Goal: Transaction & Acquisition: Book appointment/travel/reservation

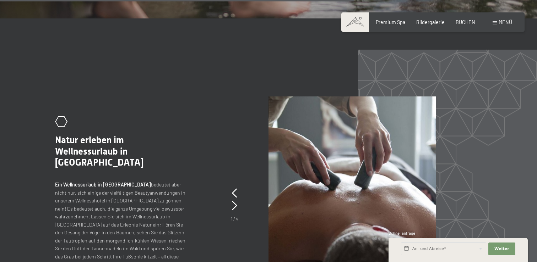
scroll to position [2679, 0]
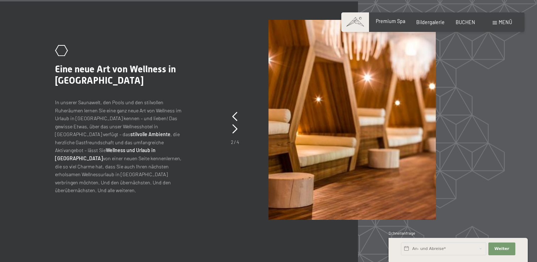
click at [393, 23] on span "Premium Spa" at bounding box center [389, 21] width 29 height 6
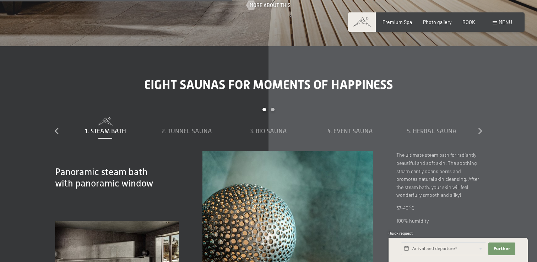
scroll to position [1999, 0]
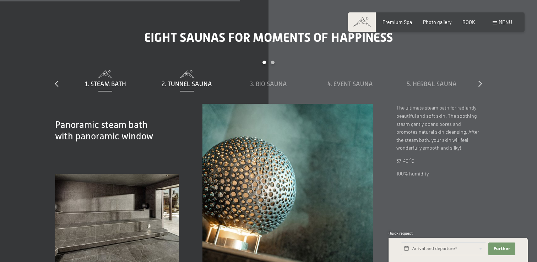
click at [193, 86] on font "2. Tunnel sauna" at bounding box center [186, 84] width 50 height 7
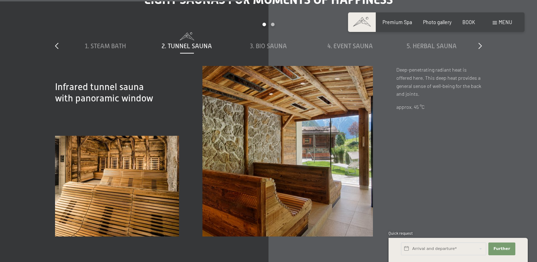
scroll to position [2027, 0]
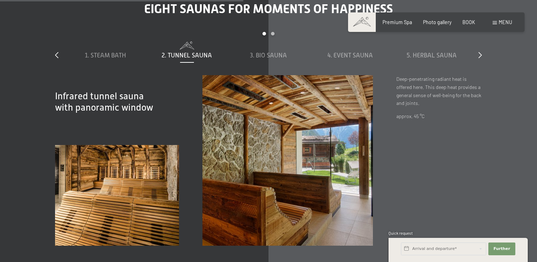
click at [263, 62] on div "1. Steam bath 2. Tunnel sauna 3. Bio sauna 4. Event Sauna 5. Herbal sauna 6. Sk…" at bounding box center [268, 59] width 407 height 34
click at [270, 58] on font "3. Bio sauna" at bounding box center [268, 55] width 37 height 7
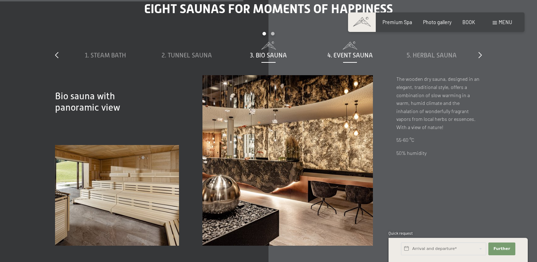
click at [353, 55] on font "4. Event Sauna" at bounding box center [349, 55] width 45 height 7
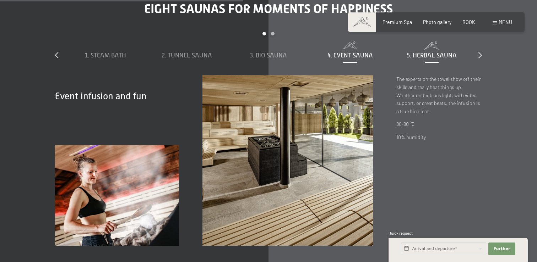
click at [433, 60] on div "5. Herbal sauna" at bounding box center [431, 55] width 75 height 9
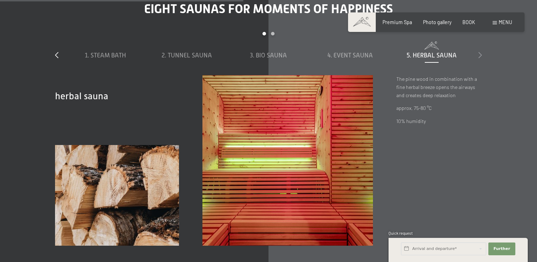
click at [480, 57] on icon at bounding box center [480, 55] width 4 height 6
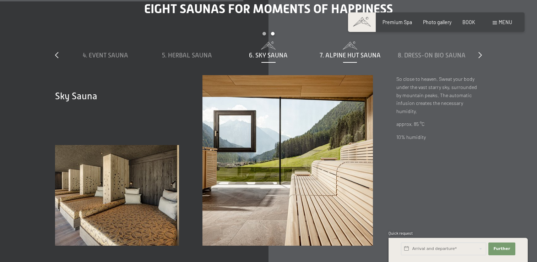
click at [352, 59] on font "7. Alpine hut sauna" at bounding box center [349, 55] width 61 height 7
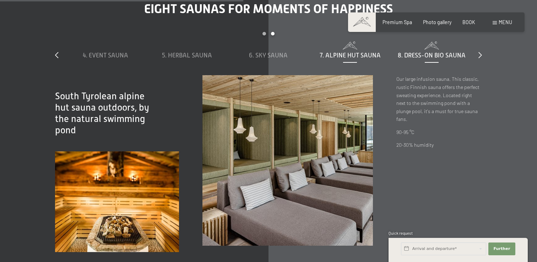
click at [400, 60] on div "8. Dress-on bio sauna" at bounding box center [431, 55] width 75 height 9
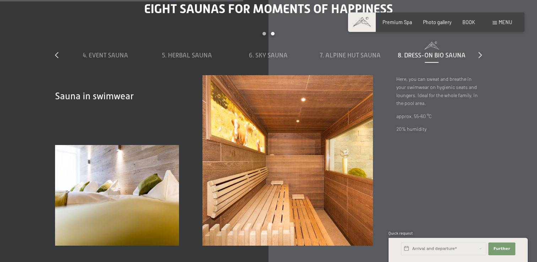
click at [484, 58] on div "Eight saunas for moments of happiness slide 4 to 8 of 8 1. Steam bath 2. Tunnel…" at bounding box center [268, 123] width 473 height 245
click at [477, 58] on div "slide 4 to 8 of 8 1. Steam bath 2. Tunnel sauna 3. Bio sauna 4. Event Sauna 5. …" at bounding box center [268, 53] width 426 height 43
click at [485, 56] on div "Eight saunas for moments of happiness slide 4 to 8 of 8 1. Steam bath 2. Tunnel…" at bounding box center [268, 123] width 473 height 245
click at [482, 56] on div "Eight saunas for moments of happiness slide 4 to 8 of 8 1. Steam bath 2. Tunnel…" at bounding box center [268, 123] width 473 height 245
click at [481, 56] on icon at bounding box center [480, 55] width 4 height 6
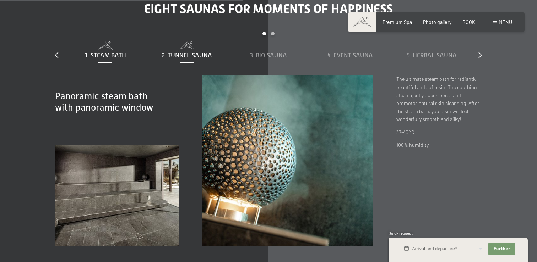
click at [193, 54] on font "2. Tunnel sauna" at bounding box center [186, 55] width 50 height 7
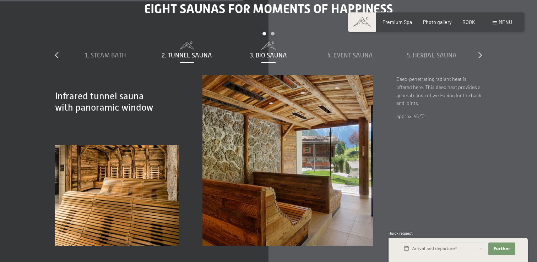
click at [253, 57] on font "3. Bio sauna" at bounding box center [268, 55] width 37 height 7
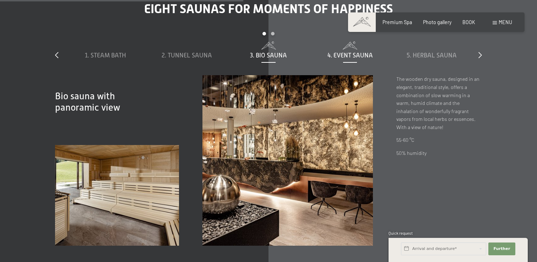
click at [356, 57] on font "4. Event Sauna" at bounding box center [349, 55] width 45 height 7
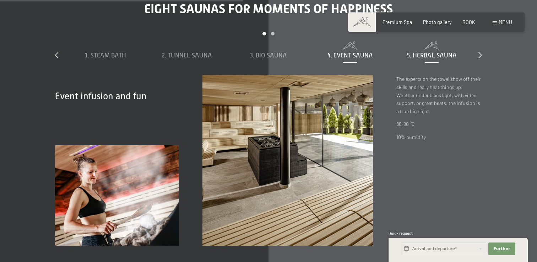
click at [427, 55] on font "5. Herbal sauna" at bounding box center [431, 55] width 50 height 7
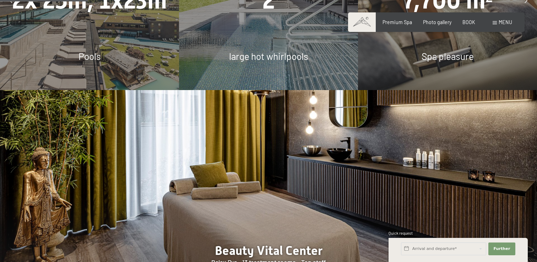
scroll to position [407, 0]
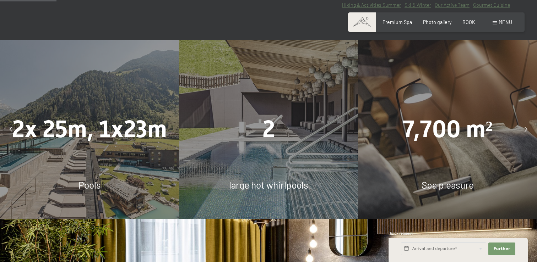
click at [470, 26] on div "Book Inquiries Premium Spa Photo gallery BOOK menu DE IT EN Coupon Photo galler…" at bounding box center [435, 22] width 151 height 7
click at [470, 22] on font "BOOK" at bounding box center [468, 21] width 13 height 6
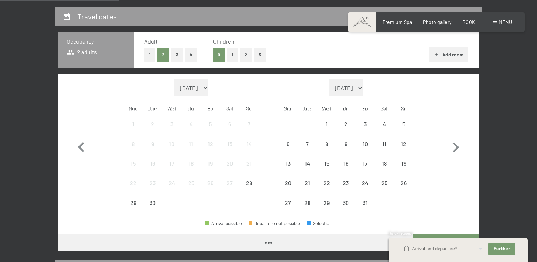
scroll to position [150, 0]
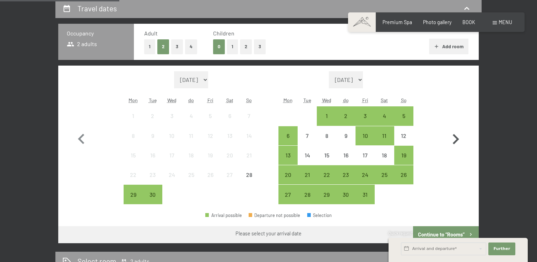
click at [453, 137] on icon "button" at bounding box center [455, 139] width 21 height 21
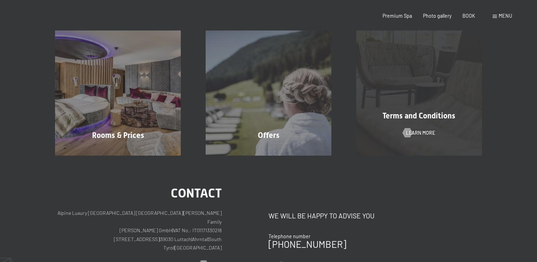
scroll to position [0, 0]
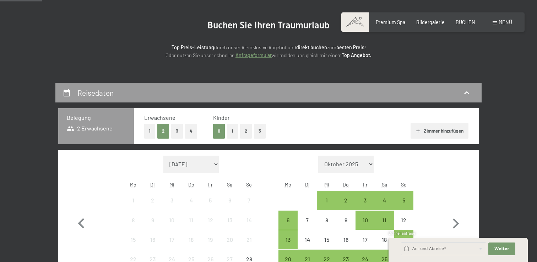
scroll to position [197, 0]
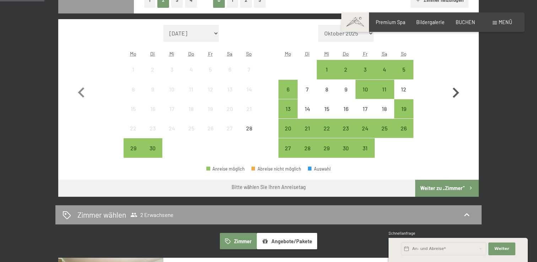
click at [454, 95] on icon "button" at bounding box center [456, 93] width 6 height 10
select select "2025-10-01"
select select "2025-11-01"
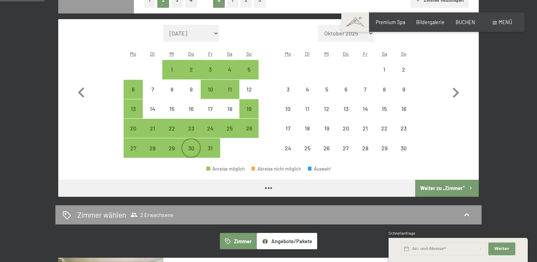
select select "2025-10-01"
select select "2025-11-01"
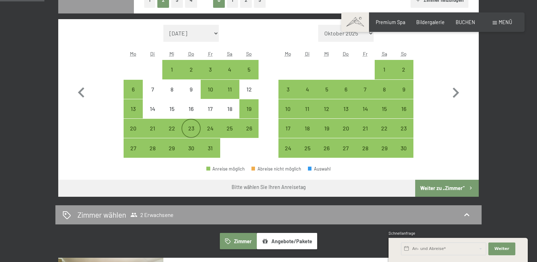
click at [189, 131] on div "23" at bounding box center [191, 135] width 18 height 18
select select "2025-10-01"
select select "2025-11-01"
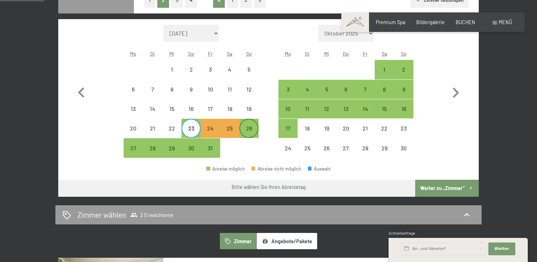
click at [256, 131] on div "26" at bounding box center [249, 135] width 18 height 18
select select "2025-10-01"
select select "2025-11-01"
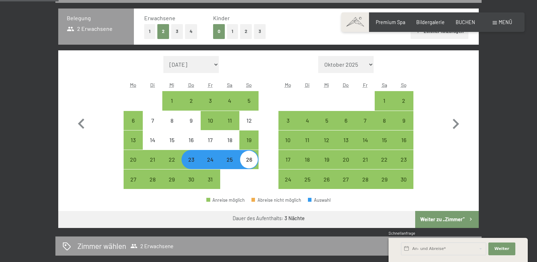
click at [463, 220] on button "Weiter zu „Zimmer“" at bounding box center [447, 219] width 64 height 17
select select "2025-10-01"
select select "2025-11-01"
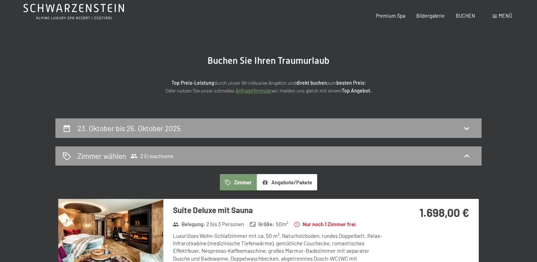
scroll to position [0, 0]
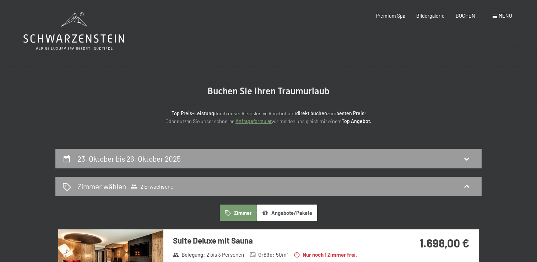
drag, startPoint x: 14, startPoint y: 40, endPoint x: 117, endPoint y: 57, distance: 104.7
drag, startPoint x: 10, startPoint y: 35, endPoint x: 131, endPoint y: 54, distance: 122.8
click at [98, 23] on icon at bounding box center [73, 31] width 100 height 38
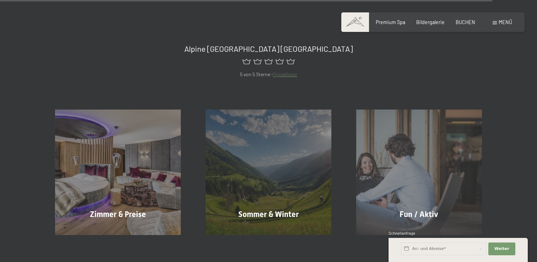
scroll to position [2773, 0]
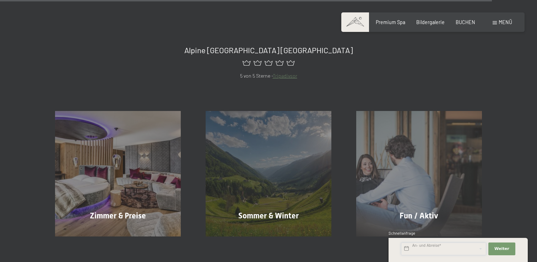
click at [452, 250] on input "text" at bounding box center [443, 249] width 85 height 13
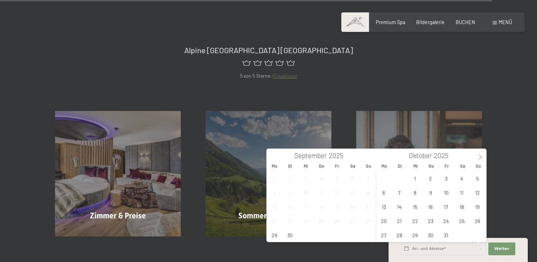
click at [477, 159] on icon at bounding box center [479, 157] width 5 height 5
click at [468, 23] on span "BUCHEN" at bounding box center [465, 21] width 20 height 6
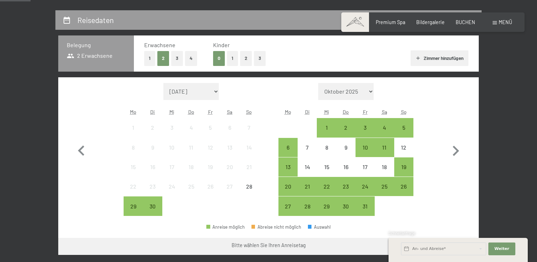
scroll to position [161, 0]
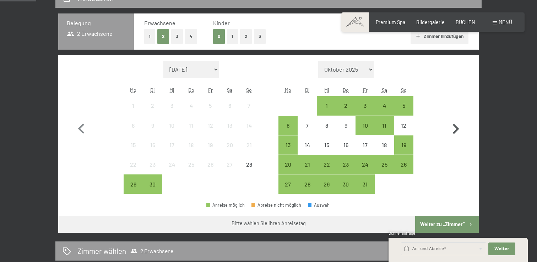
click at [457, 133] on icon "button" at bounding box center [455, 129] width 21 height 21
select select "[DATE]"
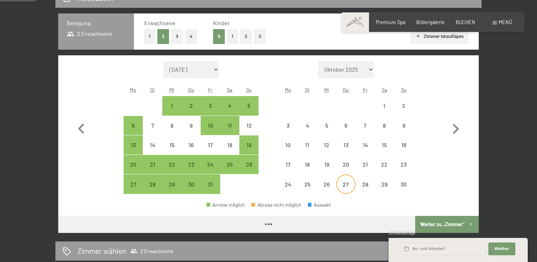
select select "[DATE]"
select select "2025-11-01"
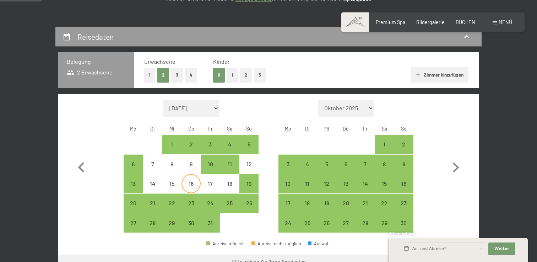
scroll to position [184, 0]
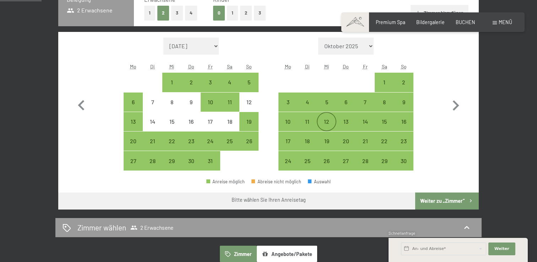
click at [329, 124] on div "12" at bounding box center [326, 128] width 18 height 18
select select "2025-10-01"
select select "2025-11-01"
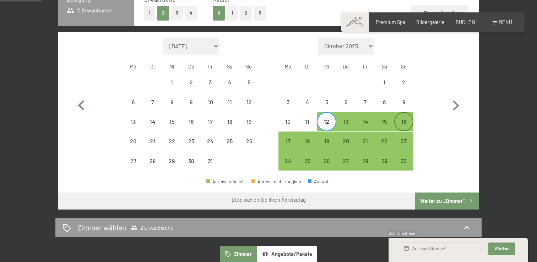
click at [404, 125] on div "16" at bounding box center [404, 128] width 18 height 18
select select "2025-10-01"
select select "2025-11-01"
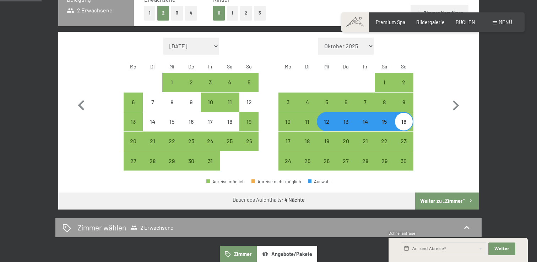
click at [454, 196] on button "Weiter zu „Zimmer“" at bounding box center [447, 201] width 64 height 17
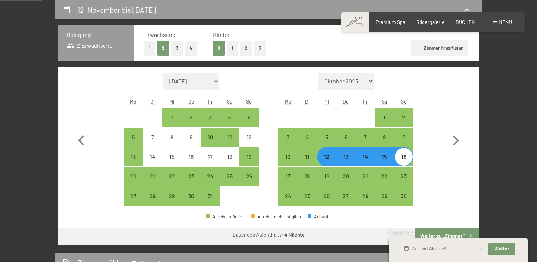
select select "2025-10-01"
select select "2025-11-01"
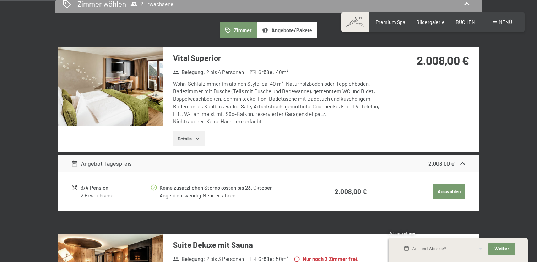
scroll to position [176, 0]
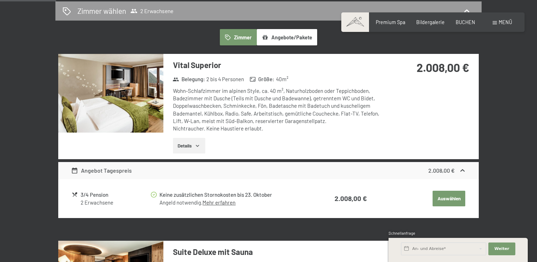
click at [201, 145] on button "Details" at bounding box center [189, 146] width 32 height 16
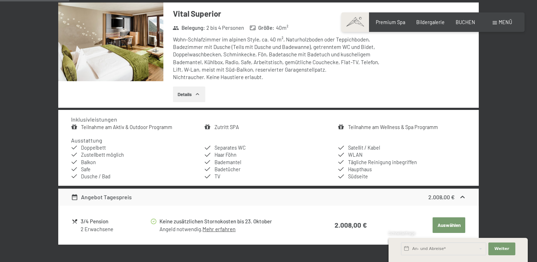
scroll to position [226, 0]
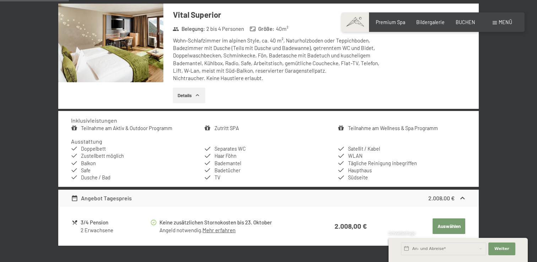
click at [130, 48] on img at bounding box center [110, 43] width 105 height 79
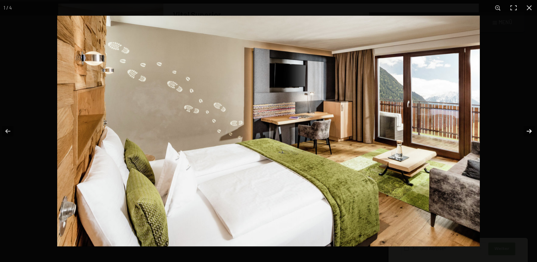
click at [531, 130] on button "button" at bounding box center [524, 131] width 25 height 35
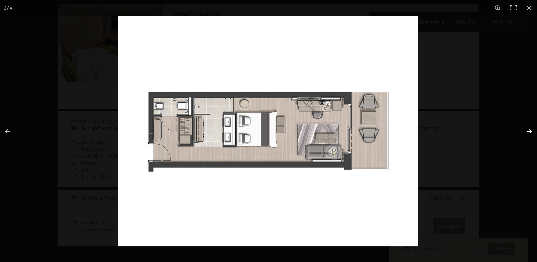
click at [531, 130] on button "button" at bounding box center [524, 131] width 25 height 35
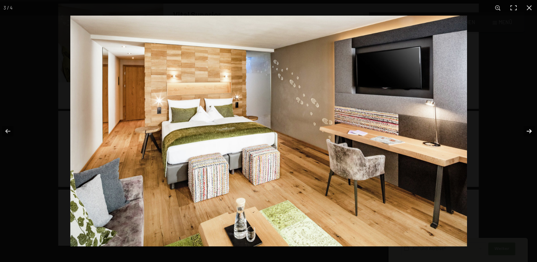
click at [531, 130] on button "button" at bounding box center [524, 131] width 25 height 35
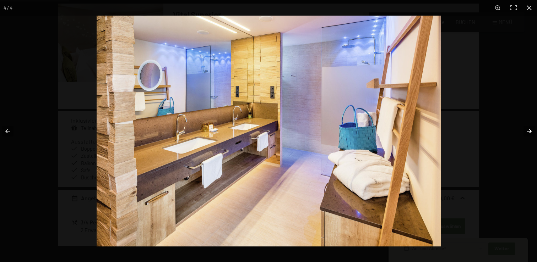
click at [531, 130] on button "button" at bounding box center [524, 131] width 25 height 35
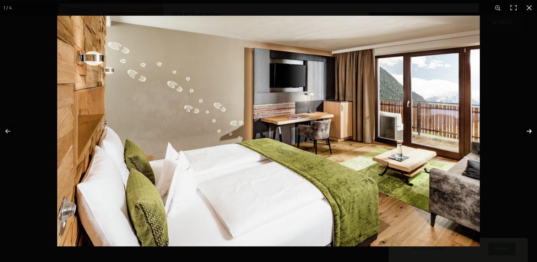
click at [531, 130] on button "button" at bounding box center [524, 131] width 25 height 35
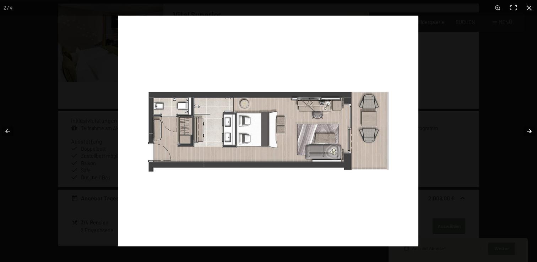
click at [531, 130] on button "button" at bounding box center [524, 131] width 25 height 35
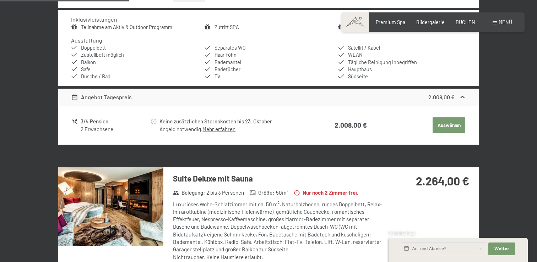
scroll to position [435, 0]
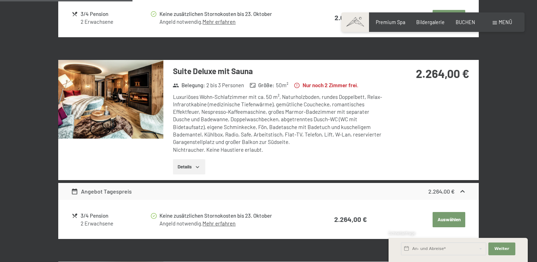
click at [102, 106] on img at bounding box center [110, 99] width 105 height 79
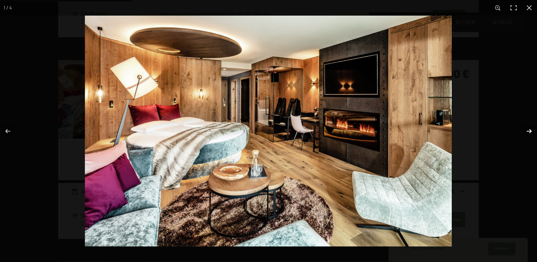
click at [531, 130] on button "button" at bounding box center [524, 131] width 25 height 35
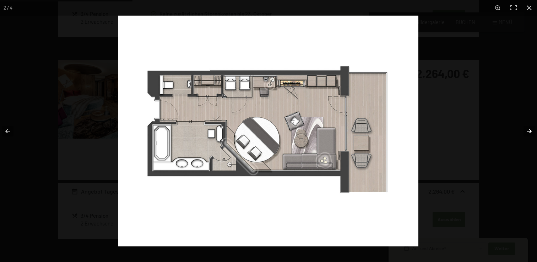
click at [531, 131] on button "button" at bounding box center [524, 131] width 25 height 35
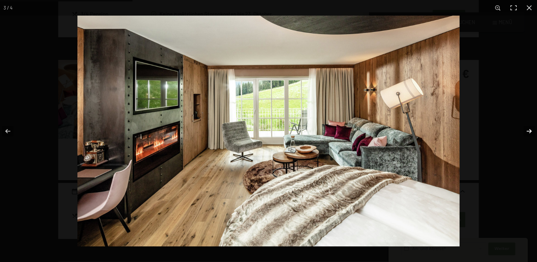
click at [528, 132] on button "button" at bounding box center [524, 131] width 25 height 35
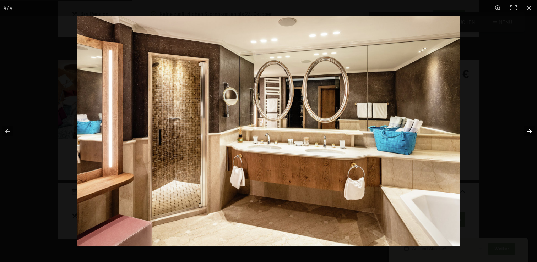
click at [530, 131] on button "button" at bounding box center [524, 131] width 25 height 35
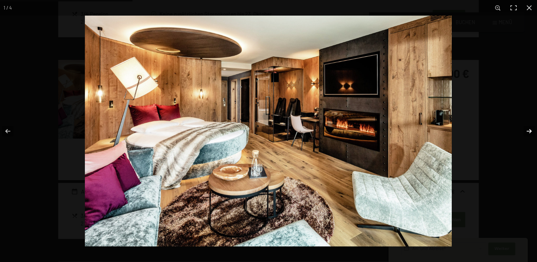
click at [530, 131] on button "button" at bounding box center [524, 131] width 25 height 35
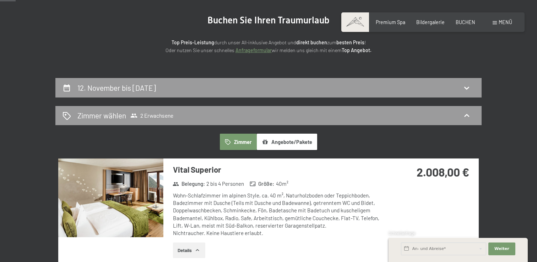
scroll to position [122, 0]
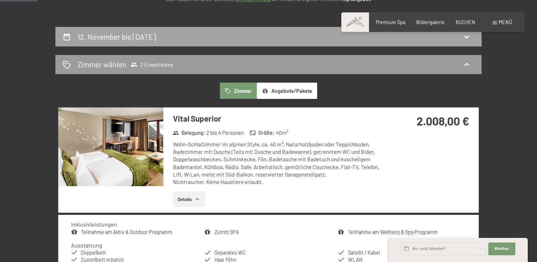
click at [146, 39] on h2 "12. November bis 16. November 2025" at bounding box center [116, 36] width 78 height 9
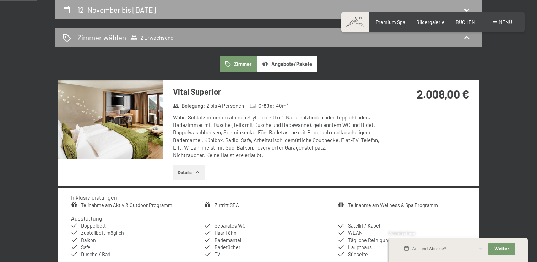
select select "2025-10-01"
select select "2025-11-01"
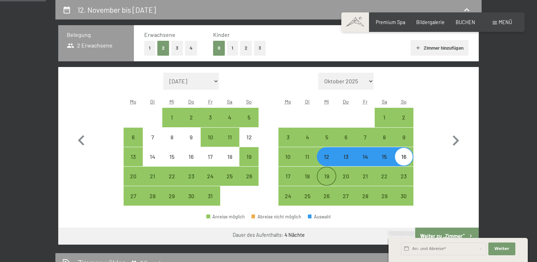
click at [333, 178] on div "19" at bounding box center [326, 183] width 18 height 18
select select "2025-10-01"
select select "2025-11-01"
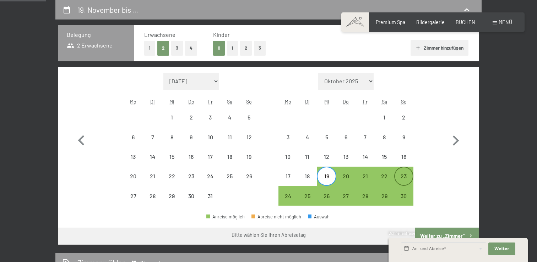
click at [404, 176] on div "23" at bounding box center [404, 183] width 18 height 18
select select "2025-10-01"
select select "2025-11-01"
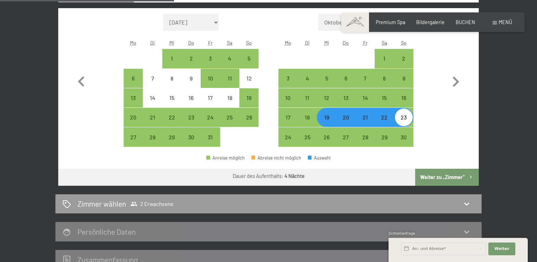
click at [456, 179] on button "Weiter zu „Zimmer“" at bounding box center [447, 177] width 64 height 17
select select "2025-10-01"
select select "2025-11-01"
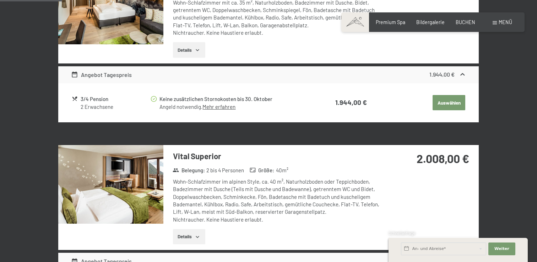
scroll to position [292, 0]
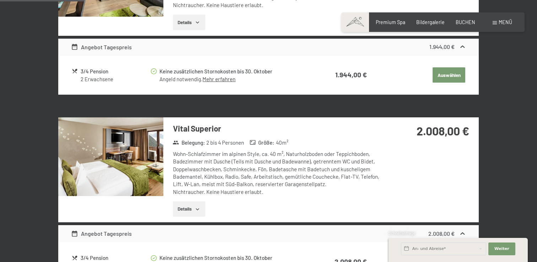
click at [132, 156] on img at bounding box center [110, 156] width 105 height 79
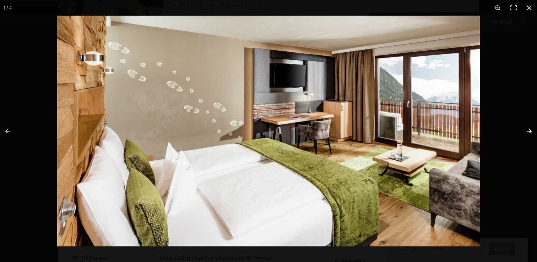
click at [521, 128] on button "button" at bounding box center [524, 131] width 25 height 35
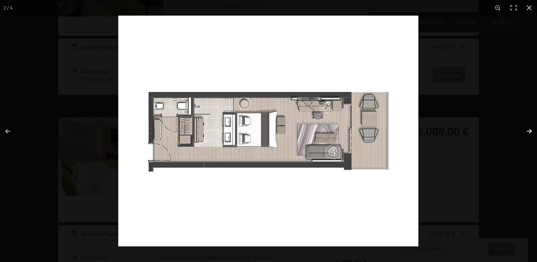
click at [521, 128] on button "button" at bounding box center [524, 131] width 25 height 35
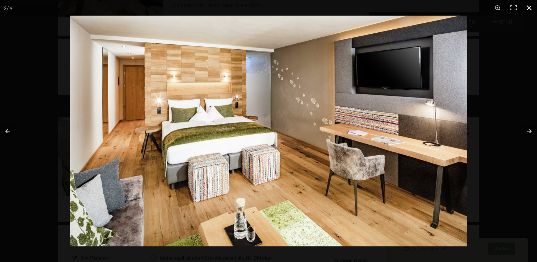
click at [492, 105] on div at bounding box center [338, 147] width 537 height 262
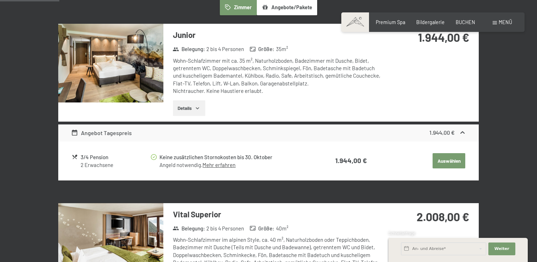
scroll to position [204, 0]
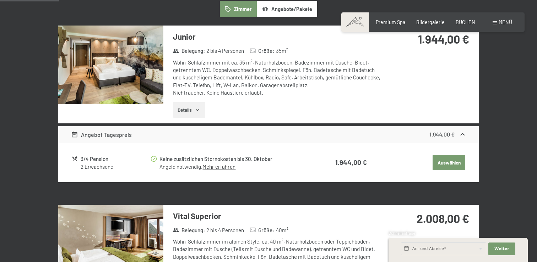
click at [121, 91] on img at bounding box center [110, 65] width 105 height 79
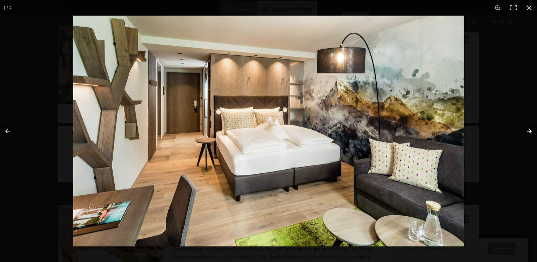
click at [531, 133] on button "button" at bounding box center [524, 131] width 25 height 35
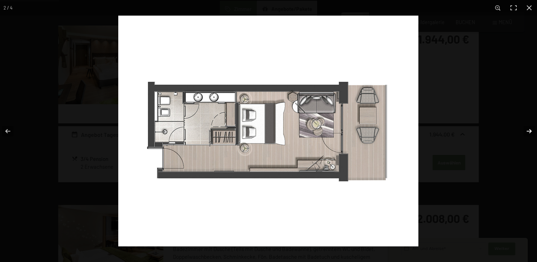
click at [531, 131] on button "button" at bounding box center [524, 131] width 25 height 35
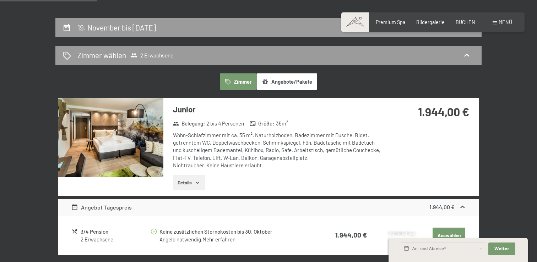
scroll to position [0, 0]
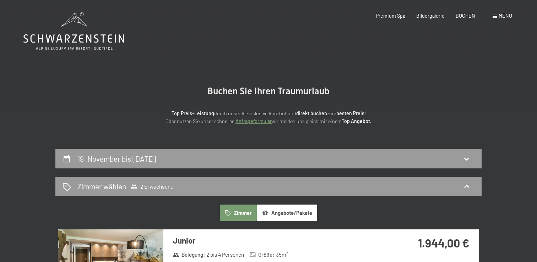
click at [75, 28] on icon at bounding box center [73, 31] width 100 height 38
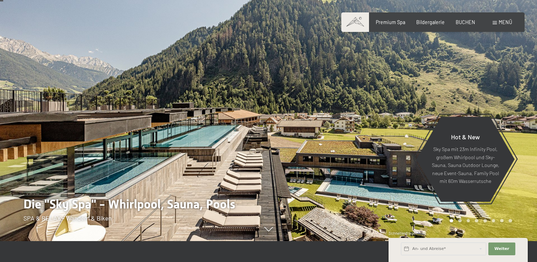
scroll to position [26, 0]
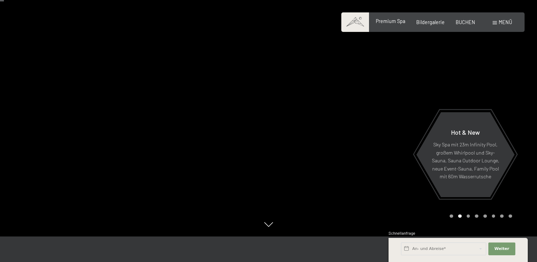
click at [393, 20] on span "Premium Spa" at bounding box center [389, 21] width 29 height 6
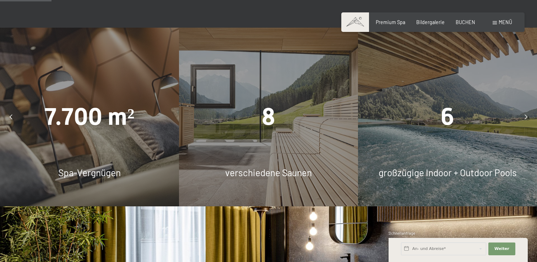
scroll to position [430, 0]
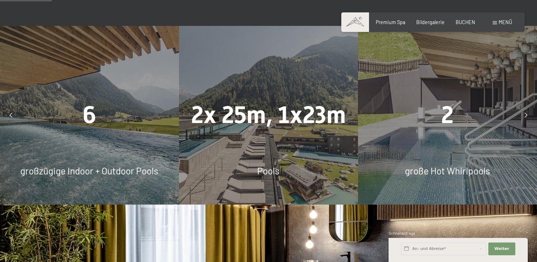
drag, startPoint x: 420, startPoint y: 136, endPoint x: 211, endPoint y: 160, distance: 210.0
click at [211, 160] on div "2x 25m, 1x23m Pools" at bounding box center [268, 115] width 179 height 179
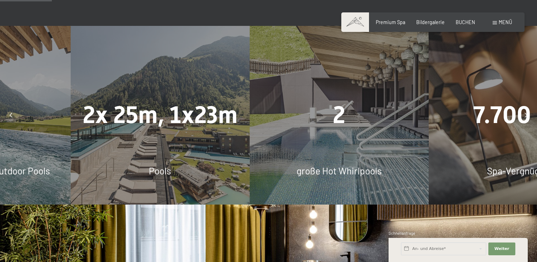
drag, startPoint x: 377, startPoint y: 142, endPoint x: 263, endPoint y: 149, distance: 114.1
click at [264, 149] on div "2 große Hot Whirlpools" at bounding box center [339, 115] width 179 height 179
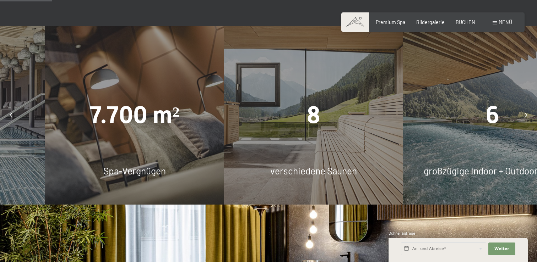
drag, startPoint x: 427, startPoint y: 139, endPoint x: 114, endPoint y: 151, distance: 312.9
click at [114, 151] on div "7.700 m² Spa-Vergnügen" at bounding box center [134, 115] width 179 height 179
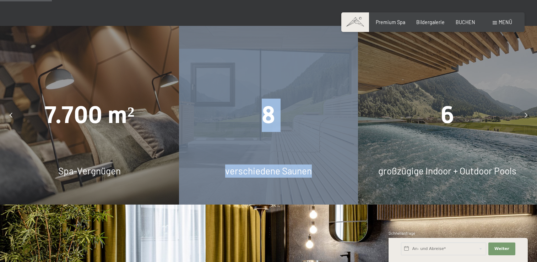
drag, startPoint x: 317, startPoint y: 144, endPoint x: 161, endPoint y: 142, distance: 155.5
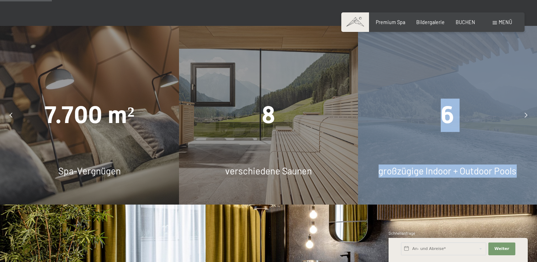
drag, startPoint x: 401, startPoint y: 135, endPoint x: 181, endPoint y: 138, distance: 220.1
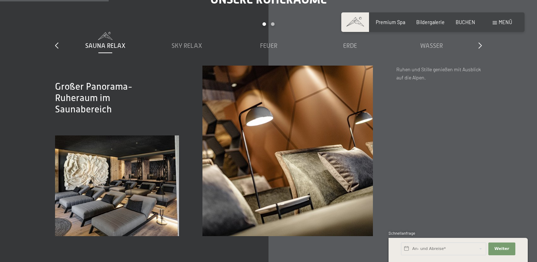
scroll to position [904, 0]
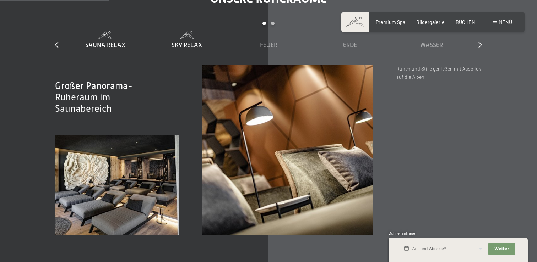
click at [186, 43] on span "Sky Relax" at bounding box center [186, 45] width 31 height 7
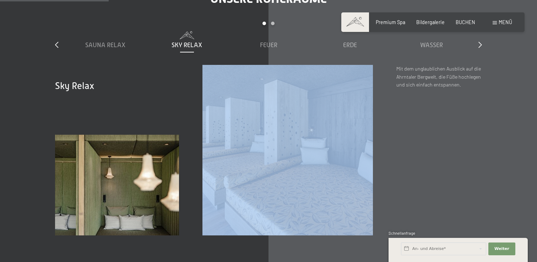
drag, startPoint x: 376, startPoint y: 161, endPoint x: 280, endPoint y: 160, distance: 96.2
click at [280, 160] on div at bounding box center [288, 150] width 218 height 171
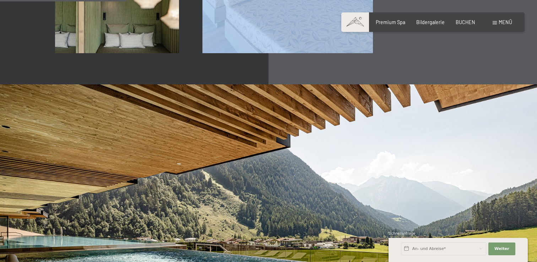
scroll to position [1052, 0]
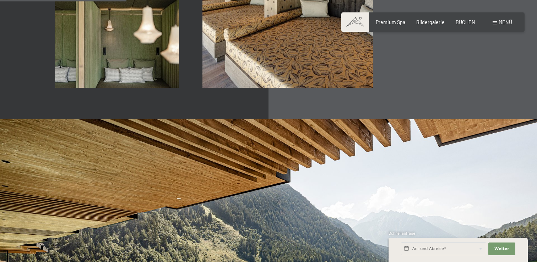
click at [506, 24] on span "Menü" at bounding box center [504, 22] width 13 height 6
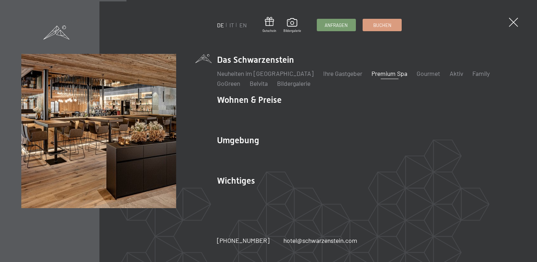
click at [506, 23] on div "DE IT EN Gutschein Bildergalerie Anfragen Buchen DE IT EN Das Schwarzenstein Ne…" at bounding box center [268, 131] width 537 height 262
click at [512, 23] on span at bounding box center [512, 22] width 13 height 13
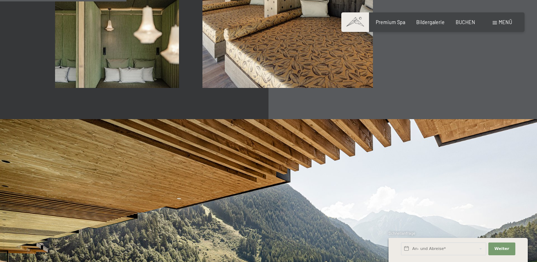
click at [507, 25] on div "Menü" at bounding box center [502, 22] width 20 height 7
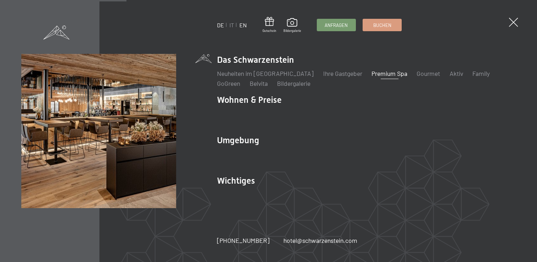
click at [240, 24] on link "EN" at bounding box center [242, 25] width 7 height 7
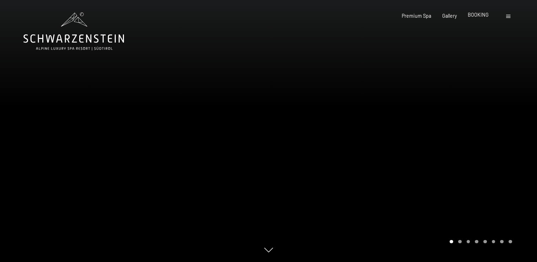
click at [476, 17] on span "BOOKING" at bounding box center [477, 15] width 21 height 6
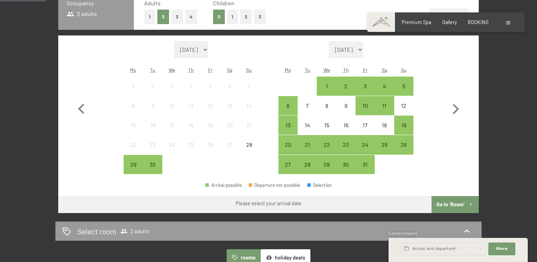
scroll to position [207, 0]
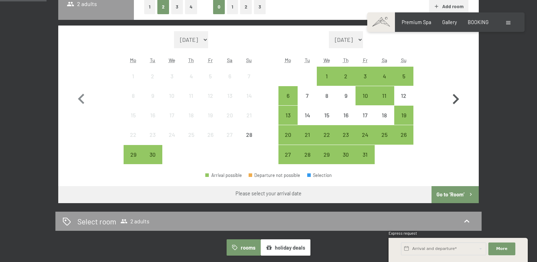
click at [457, 100] on icon "button" at bounding box center [456, 99] width 6 height 10
select select "[DATE]"
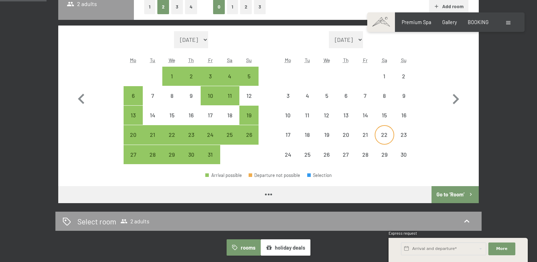
select select "[DATE]"
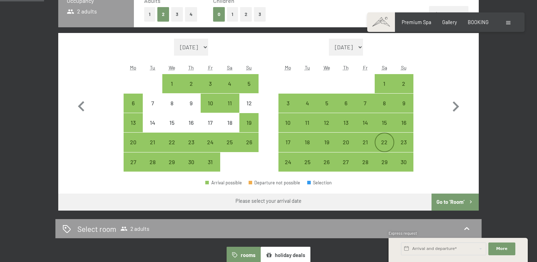
scroll to position [196, 0]
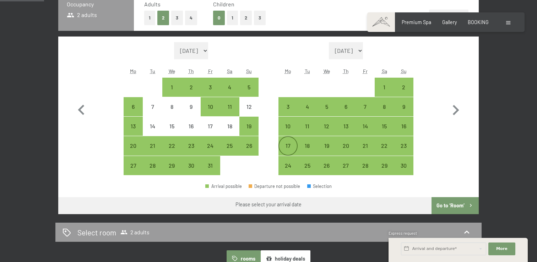
click at [292, 143] on div "17" at bounding box center [288, 152] width 18 height 18
select select "[DATE]"
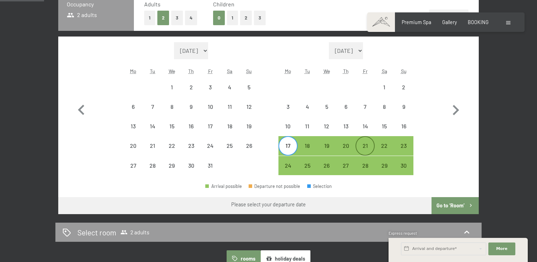
click at [369, 144] on div "21" at bounding box center [365, 152] width 18 height 18
select select "[DATE]"
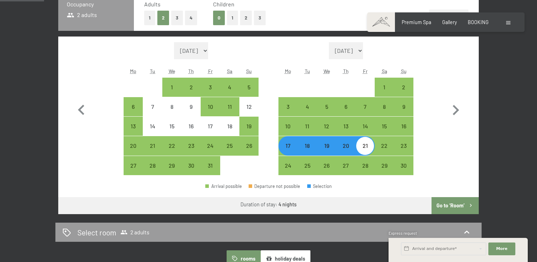
click at [454, 207] on button "Go to ‘Room’" at bounding box center [454, 205] width 47 height 17
select select "[DATE]"
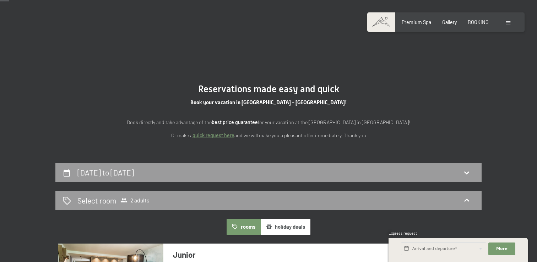
scroll to position [0, 0]
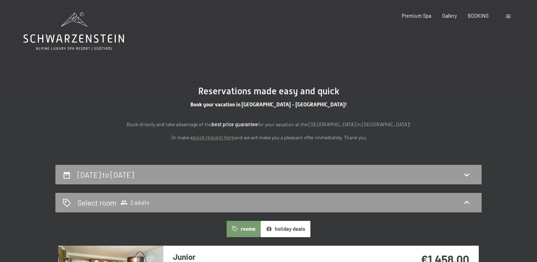
click at [510, 16] on div at bounding box center [509, 15] width 6 height 7
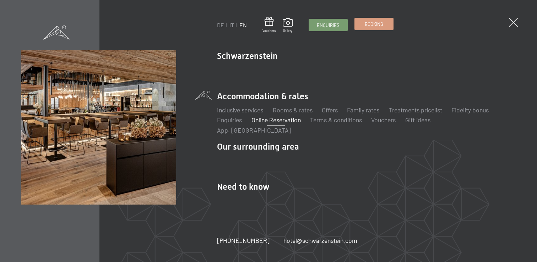
click at [371, 26] on span "Booking" at bounding box center [373, 24] width 18 height 6
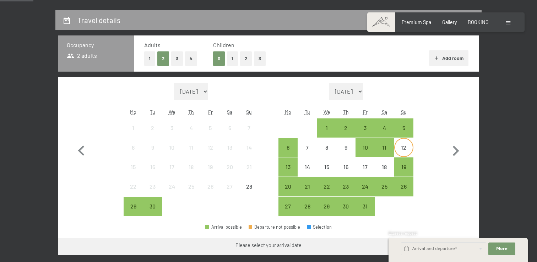
scroll to position [169, 0]
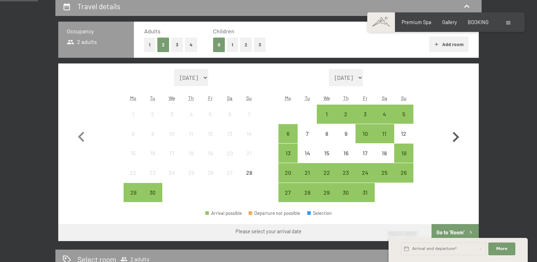
click at [459, 134] on icon "button" at bounding box center [455, 137] width 21 height 21
select select "[DATE]"
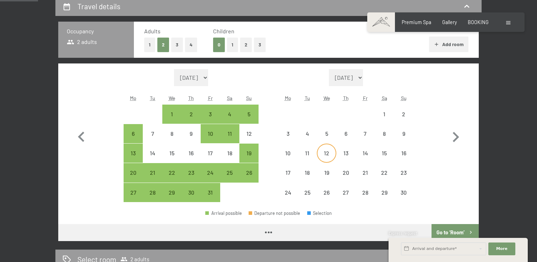
select select "[DATE]"
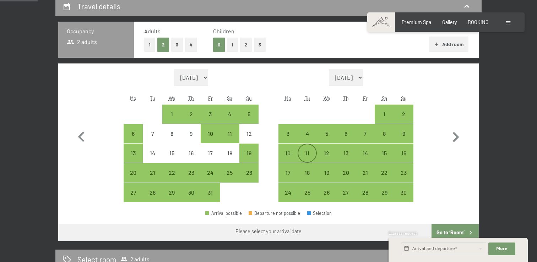
click at [309, 155] on div "11" at bounding box center [307, 159] width 18 height 18
select select "[DATE]"
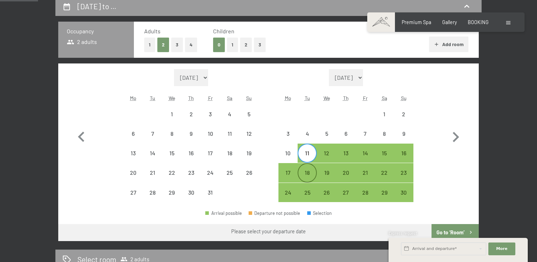
click at [309, 177] on div "18" at bounding box center [307, 179] width 18 height 18
select select "[DATE]"
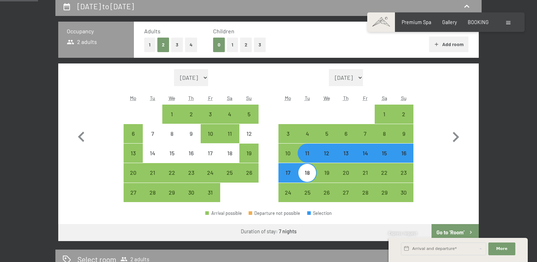
click at [309, 177] on div "18" at bounding box center [307, 179] width 18 height 18
select select "[DATE]"
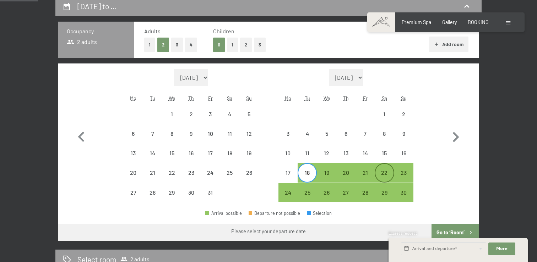
click at [385, 174] on div "22" at bounding box center [384, 179] width 18 height 18
select select "[DATE]"
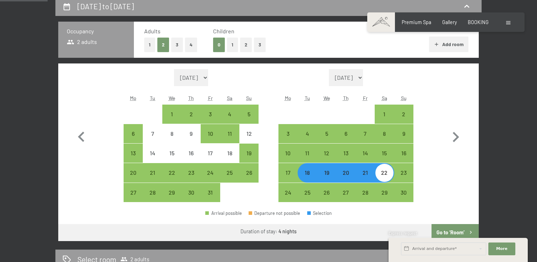
scroll to position [192, 0]
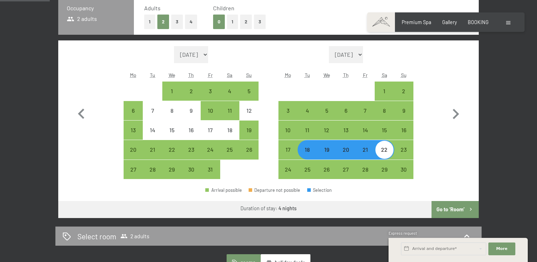
click at [451, 209] on button "Go to ‘Room’" at bounding box center [454, 209] width 47 height 17
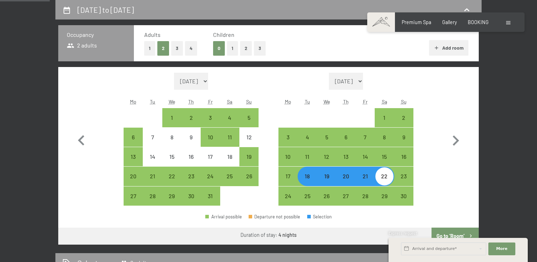
select select "[DATE]"
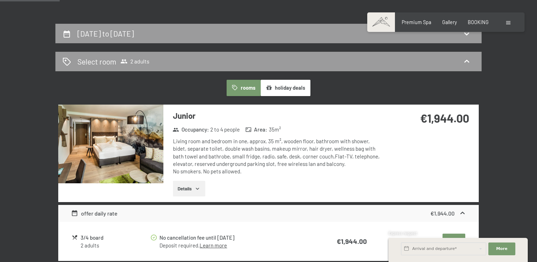
scroll to position [4, 0]
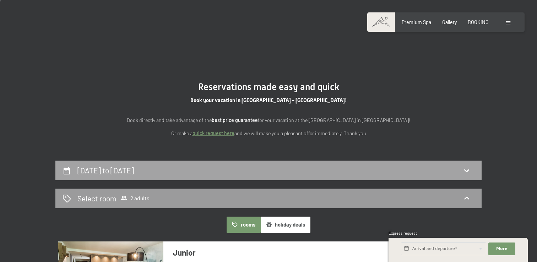
click at [176, 165] on div "[DATE] to [DATE]" at bounding box center [268, 171] width 426 height 20
select select "[DATE]"
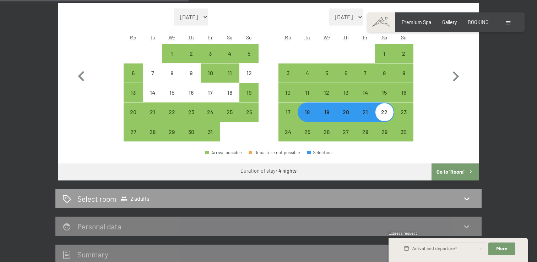
scroll to position [231, 0]
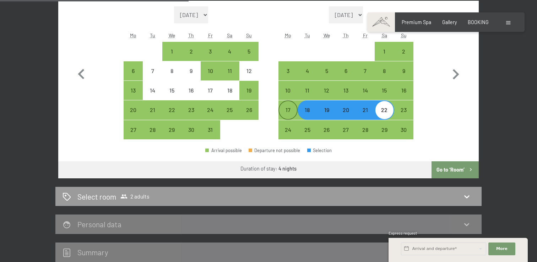
click at [288, 113] on div "17" at bounding box center [288, 116] width 18 height 18
select select "2025-10-01"
select select "2025-11-01"
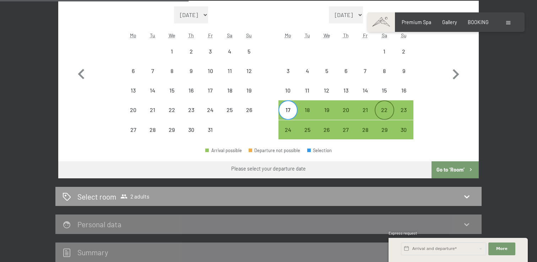
click at [385, 111] on div "22" at bounding box center [384, 116] width 18 height 18
select select "2025-10-01"
select select "2025-11-01"
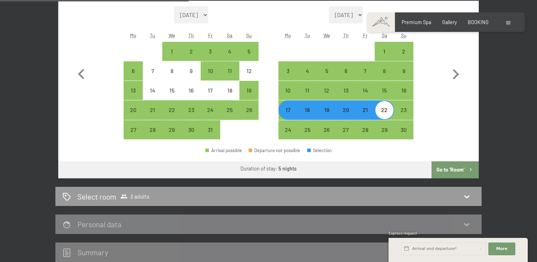
click at [463, 168] on button "Go to ‘Room’" at bounding box center [454, 169] width 47 height 17
select select "2025-10-01"
select select "2025-11-01"
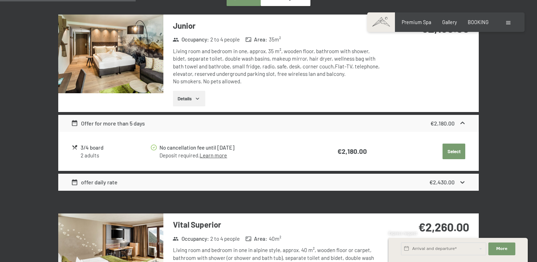
scroll to position [165, 0]
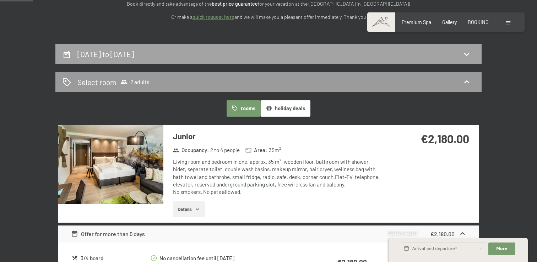
click at [230, 55] on div "17th November to 22nd November 2025" at bounding box center [268, 54] width 412 height 10
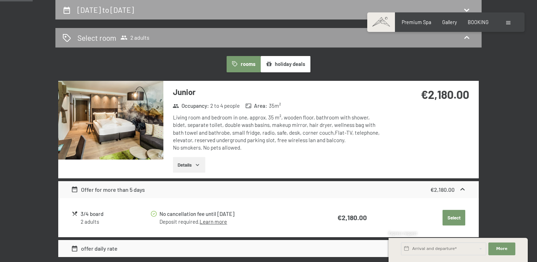
select select "2025-10-01"
select select "2025-11-01"
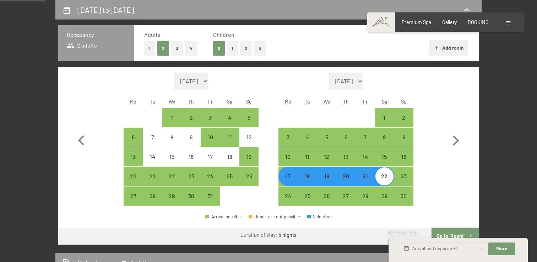
click at [287, 179] on div "17" at bounding box center [288, 183] width 18 height 18
select select "2025-10-01"
select select "2025-11-01"
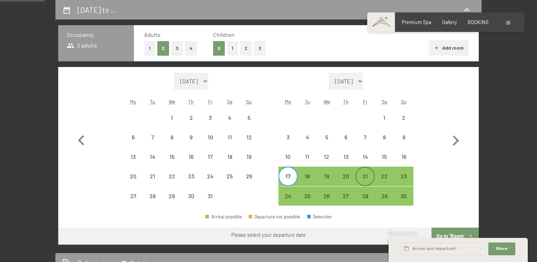
click at [366, 178] on div "21" at bounding box center [365, 183] width 18 height 18
select select "2025-10-01"
select select "2025-11-01"
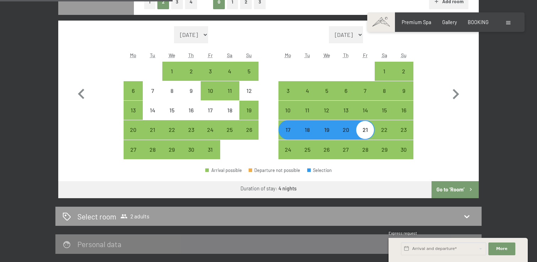
click at [444, 186] on button "Go to ‘Room’" at bounding box center [454, 189] width 47 height 17
select select "2025-10-01"
select select "2025-11-01"
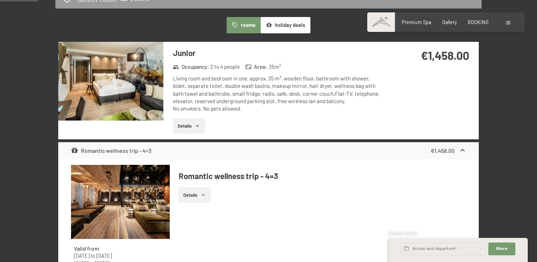
scroll to position [205, 0]
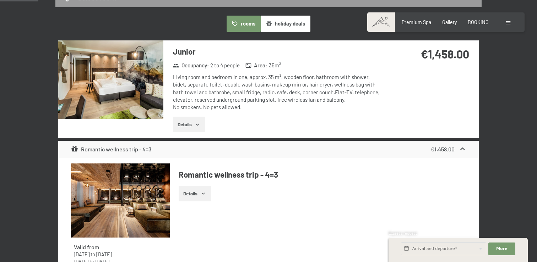
click at [190, 120] on button "Details" at bounding box center [189, 125] width 32 height 16
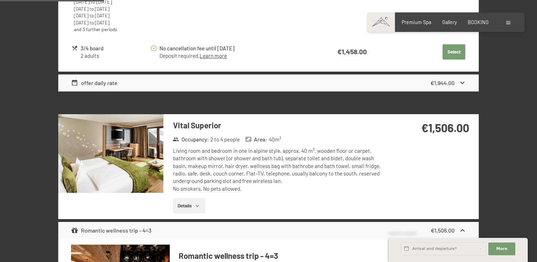
scroll to position [574, 0]
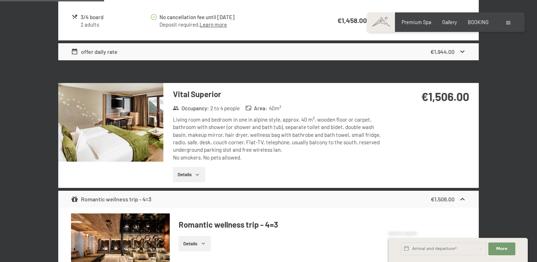
click at [192, 173] on button "Details" at bounding box center [189, 175] width 32 height 16
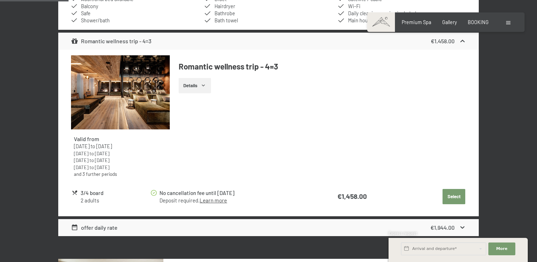
scroll to position [378, 0]
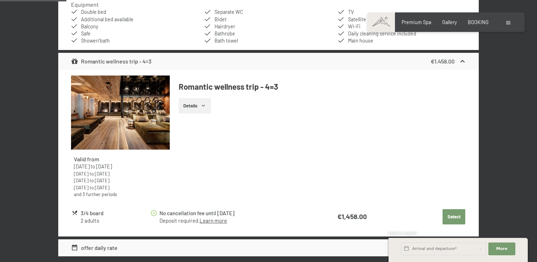
click at [205, 104] on icon "button" at bounding box center [204, 106] width 6 height 6
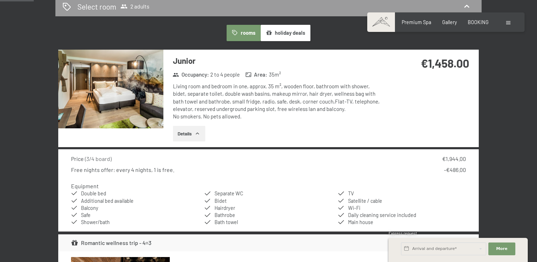
scroll to position [198, 0]
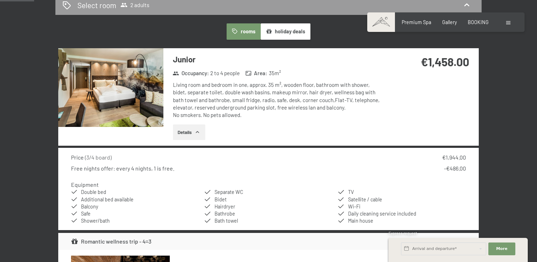
click at [198, 131] on icon "button" at bounding box center [197, 133] width 6 height 6
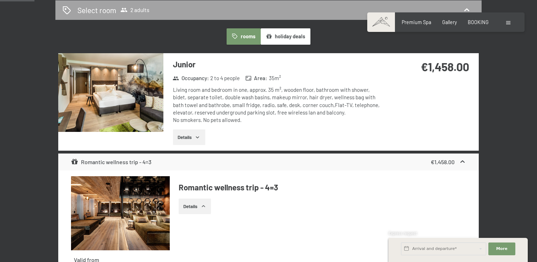
scroll to position [0, 0]
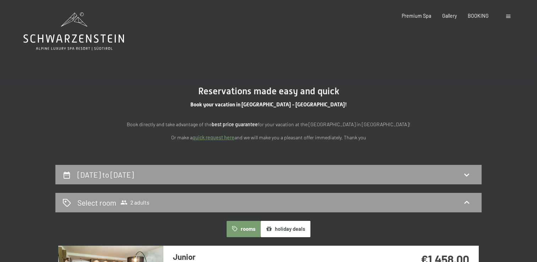
click at [96, 34] on icon at bounding box center [73, 31] width 100 height 38
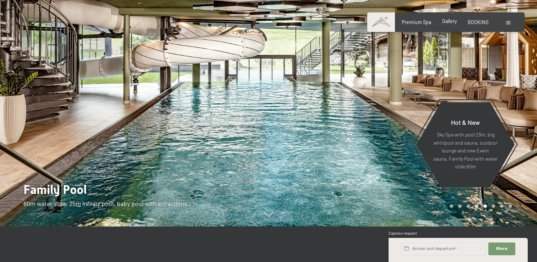
click at [453, 23] on span "Gallery" at bounding box center [449, 21] width 15 height 6
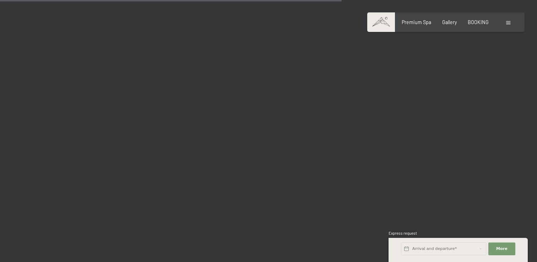
scroll to position [4891, 0]
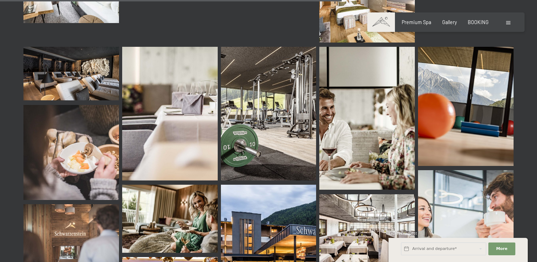
click at [94, 127] on img at bounding box center [70, 152] width 95 height 95
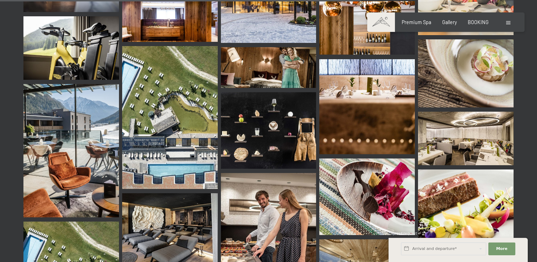
scroll to position [5163, 0]
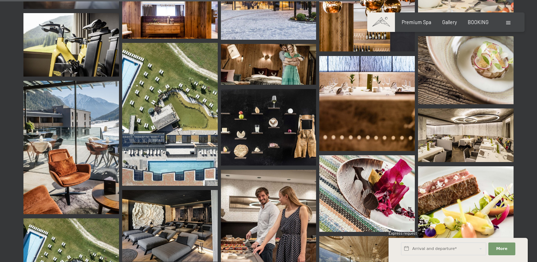
click at [381, 165] on img at bounding box center [366, 193] width 95 height 76
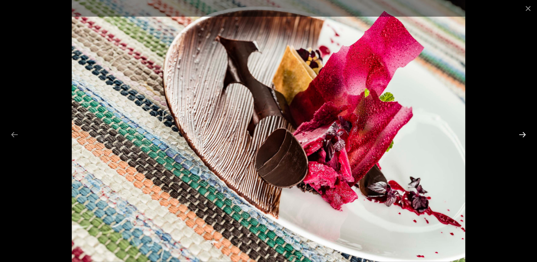
click at [523, 130] on button "Next slide" at bounding box center [522, 135] width 15 height 14
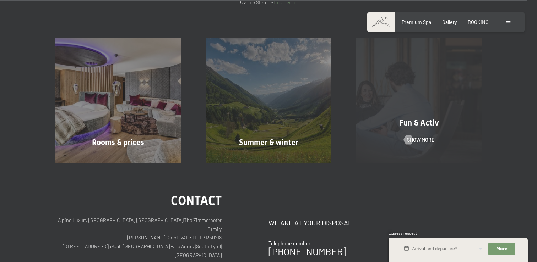
scroll to position [7576, 0]
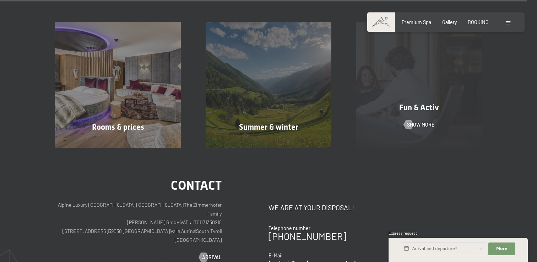
click at [435, 103] on span "Fun & Activ" at bounding box center [419, 107] width 40 height 9
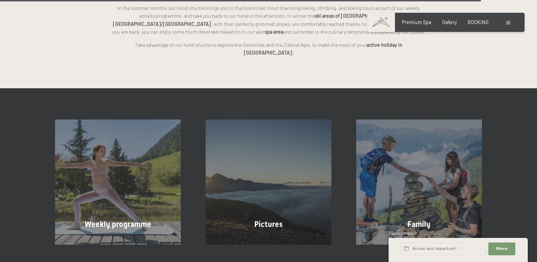
scroll to position [1766, 0]
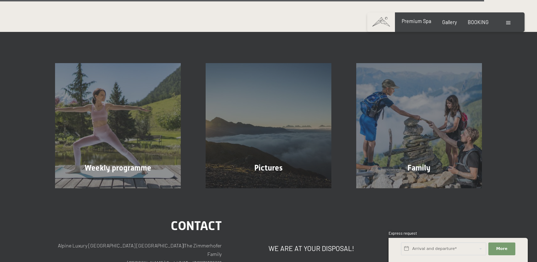
click at [423, 23] on span "Premium Spa" at bounding box center [415, 21] width 29 height 6
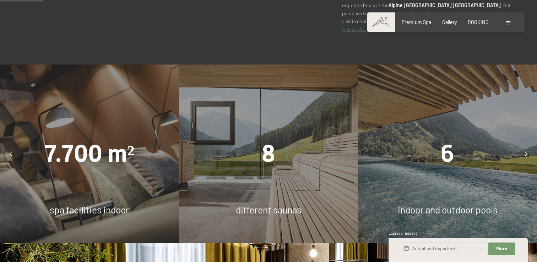
scroll to position [449, 0]
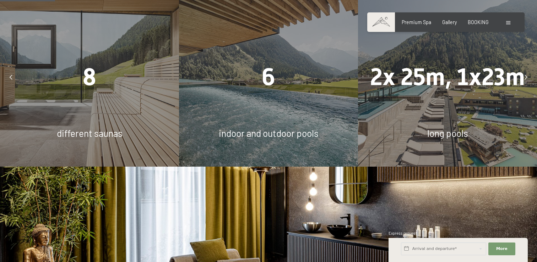
click at [127, 63] on div "7.700 m² spa facilities indoor 8 different saunas 6 indoor and outdoor pools 2x…" at bounding box center [268, 77] width 2683 height 179
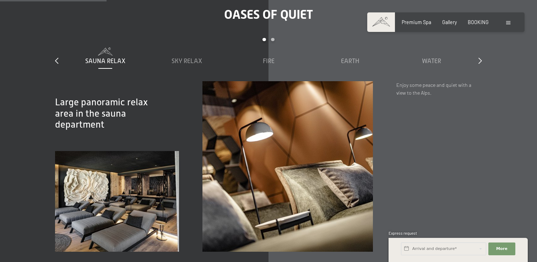
scroll to position [868, 0]
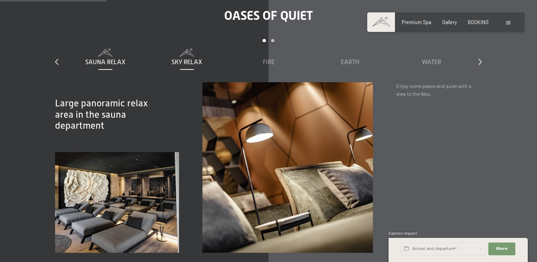
click at [187, 49] on span at bounding box center [186, 53] width 75 height 8
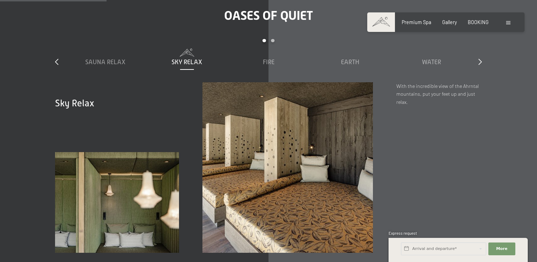
click at [284, 144] on img at bounding box center [287, 167] width 171 height 171
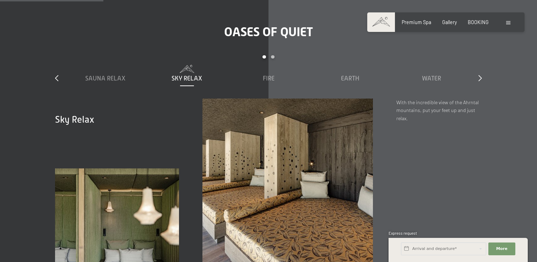
scroll to position [840, 0]
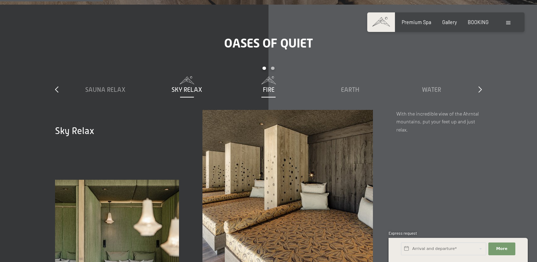
click at [270, 86] on span "Fire" at bounding box center [269, 89] width 12 height 7
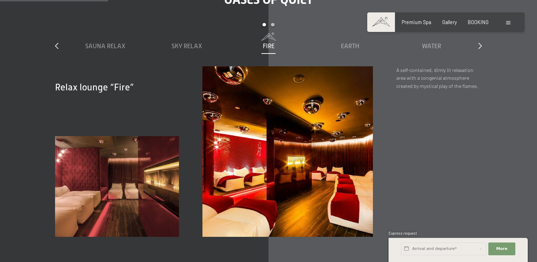
scroll to position [884, 0]
click at [346, 42] on span "Earth" at bounding box center [350, 45] width 18 height 7
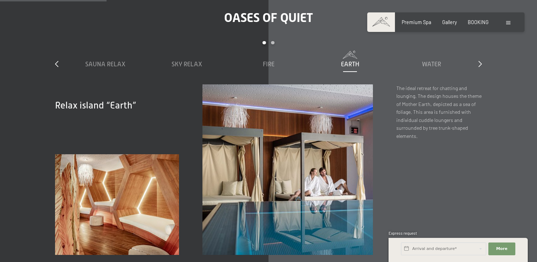
scroll to position [860, 0]
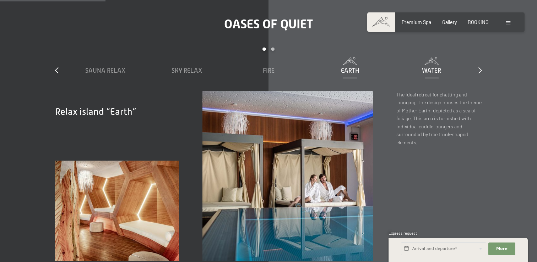
click at [431, 67] on span "Water" at bounding box center [431, 70] width 19 height 7
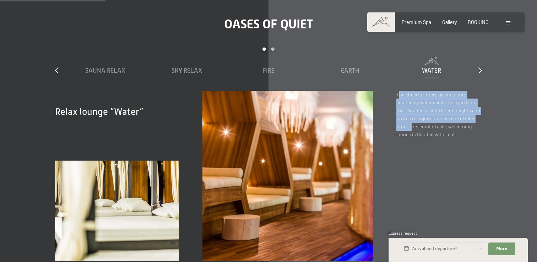
drag, startPoint x: 399, startPoint y: 82, endPoint x: 410, endPoint y: 112, distance: 32.3
click at [410, 112] on p "The cheerful interplay of colours created by water can be enjoyed from the rela…" at bounding box center [438, 115] width 85 height 48
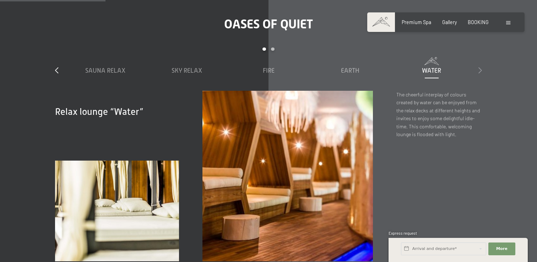
click at [481, 67] on icon at bounding box center [480, 70] width 4 height 6
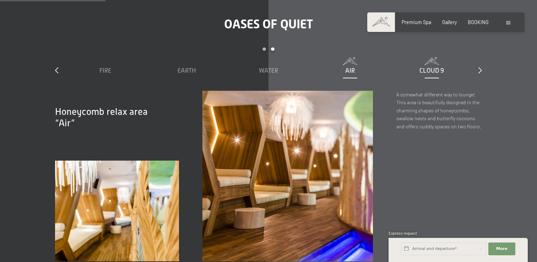
click at [433, 67] on span "Cloud 9" at bounding box center [431, 70] width 24 height 7
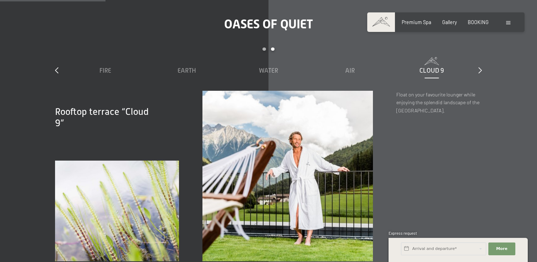
click at [482, 56] on div "Oases of quiet slide 3 to 7 of 7 Sauna Relax Sky Relax Fire Earth Water Air Clo…" at bounding box center [268, 139] width 473 height 245
click at [478, 67] on icon at bounding box center [480, 70] width 4 height 6
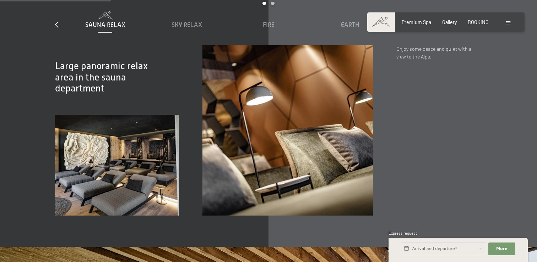
click at [147, 115] on img at bounding box center [117, 165] width 124 height 101
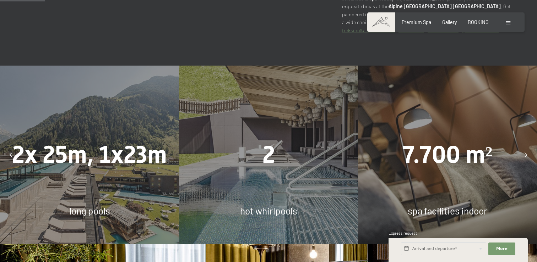
scroll to position [362, 0]
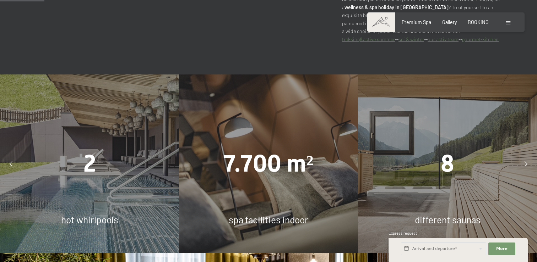
click at [500, 150] on div "8" at bounding box center [447, 163] width 179 height 33
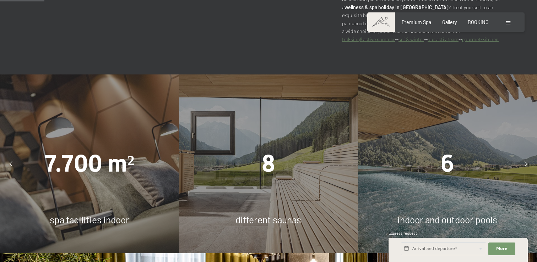
click at [424, 154] on div "6" at bounding box center [447, 163] width 179 height 33
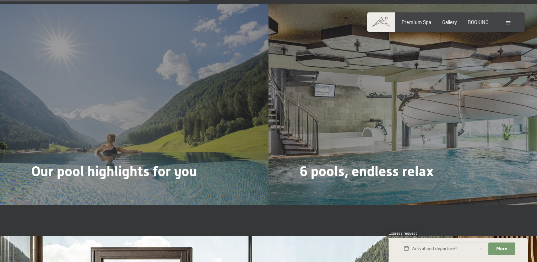
scroll to position [1455, 0]
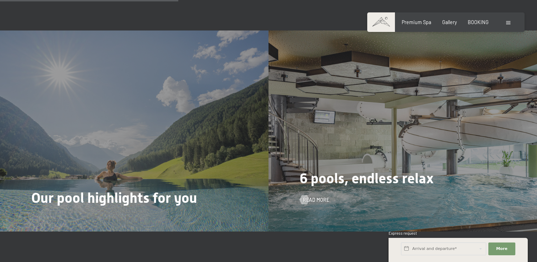
click at [394, 154] on div "6 pools, endless relax Read more" at bounding box center [402, 131] width 268 height 201
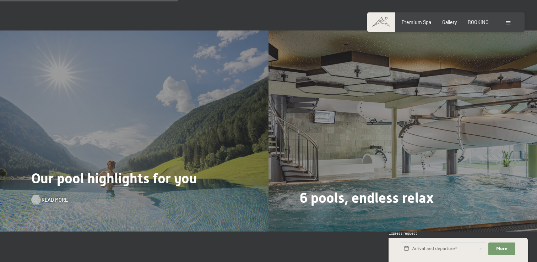
click at [45, 197] on span "Read more" at bounding box center [55, 200] width 26 height 7
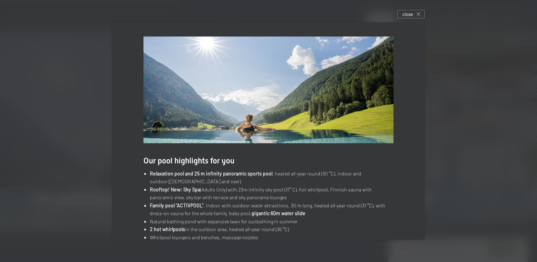
scroll to position [32, 0]
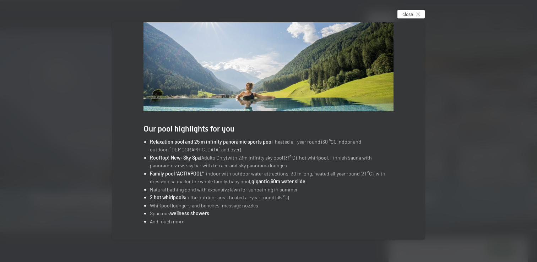
click at [419, 16] on div "close" at bounding box center [410, 14] width 27 height 9
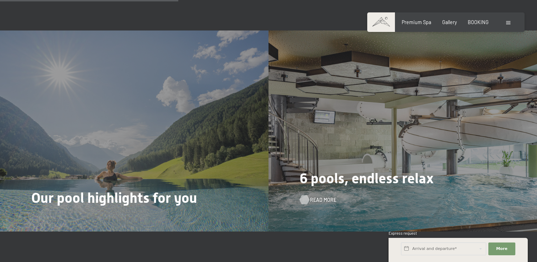
click at [314, 197] on span "Read more" at bounding box center [323, 200] width 26 height 7
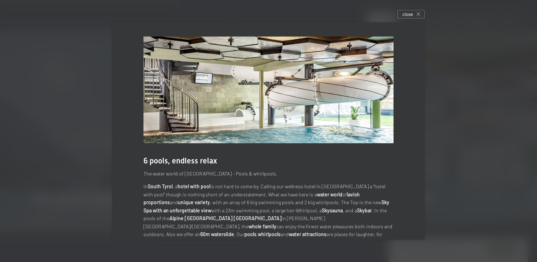
scroll to position [21, 0]
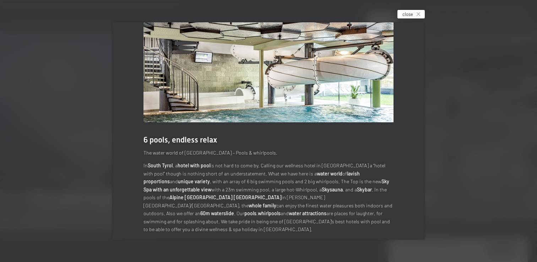
click at [416, 13] on icon at bounding box center [418, 14] width 4 height 4
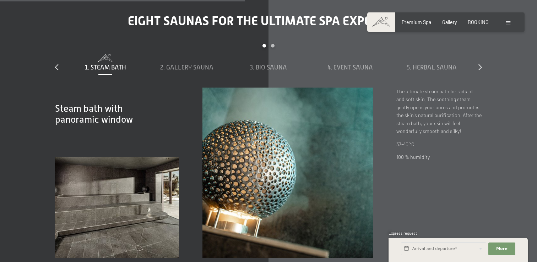
scroll to position [2001, 0]
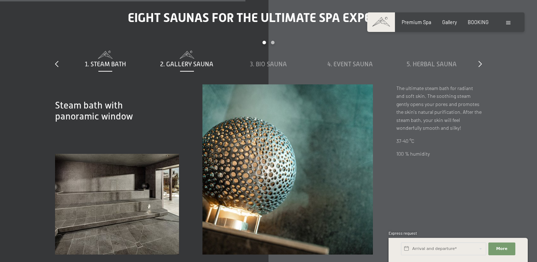
click at [188, 51] on span at bounding box center [186, 55] width 75 height 8
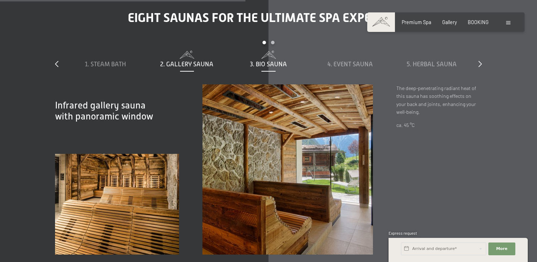
click at [272, 61] on span "3. Bio sauna" at bounding box center [268, 64] width 37 height 7
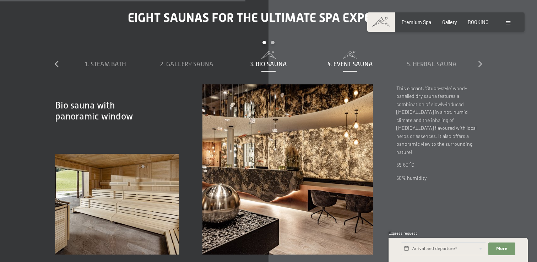
click at [338, 61] on span "4. Event sauna" at bounding box center [349, 64] width 45 height 7
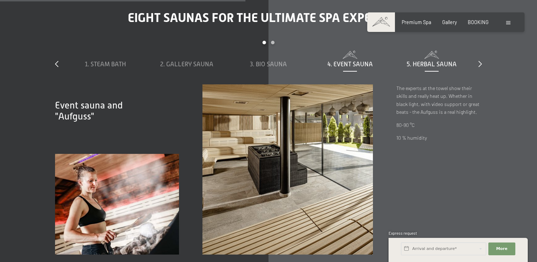
click at [445, 61] on span "5. Herbal sauna" at bounding box center [431, 64] width 50 height 7
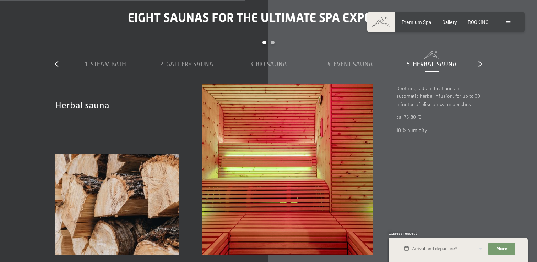
click at [482, 46] on div "Eight saunas for the ultimate spa experience slide 1 to 5 of 8 1. Steam bath 2.…" at bounding box center [268, 132] width 473 height 245
click at [481, 49] on div "Eight saunas for the ultimate spa experience slide 1 to 5 of 8 1. Steam bath 2.…" at bounding box center [268, 132] width 473 height 245
click at [477, 49] on div "slide 1 to 5 of 8 1. Steam bath 2. Gallery sauna 3. Bio sauna 4. Event sauna 5.…" at bounding box center [268, 62] width 426 height 43
click at [479, 61] on icon at bounding box center [480, 64] width 4 height 6
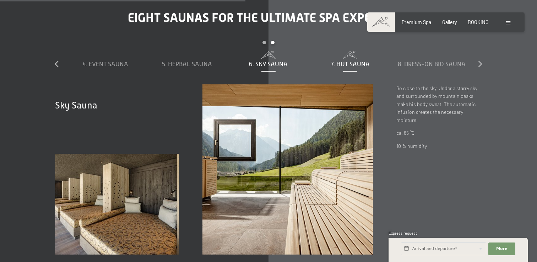
click at [347, 61] on span "7. Hut sauna" at bounding box center [349, 64] width 39 height 7
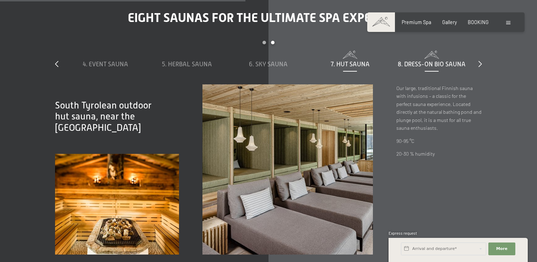
click at [419, 61] on span "8. Dress-on bio sauna" at bounding box center [432, 64] width 68 height 7
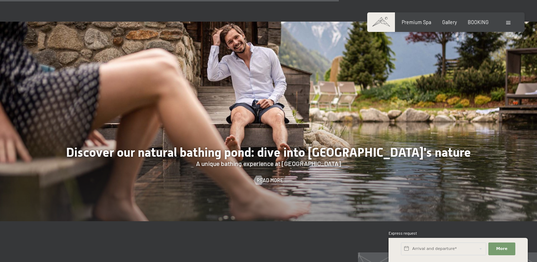
scroll to position [2378, 0]
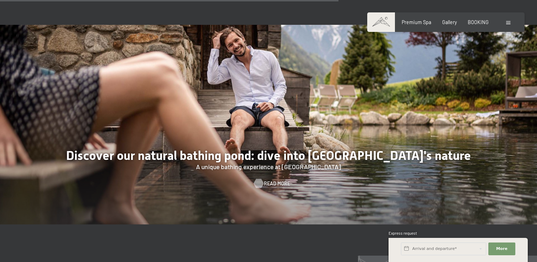
click at [266, 180] on span "Read more" at bounding box center [277, 183] width 26 height 7
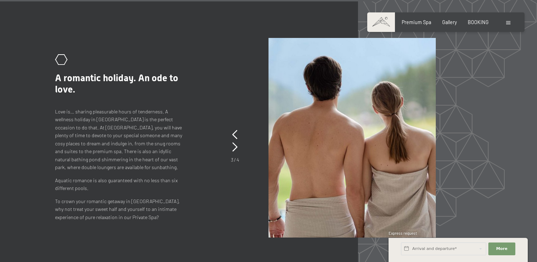
scroll to position [2639, 0]
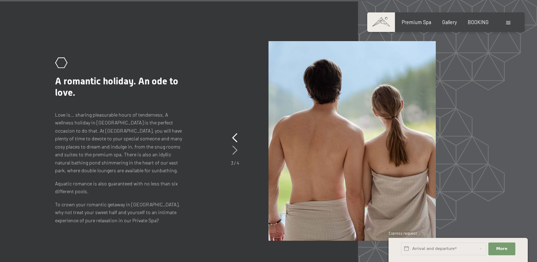
click at [237, 146] on icon at bounding box center [234, 150] width 5 height 9
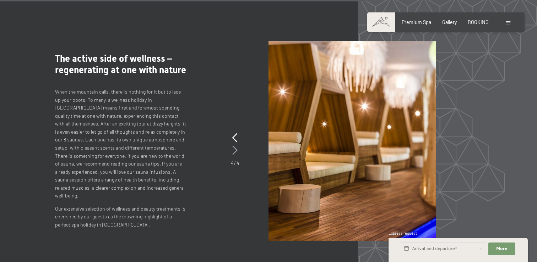
click at [237, 146] on icon at bounding box center [234, 150] width 5 height 9
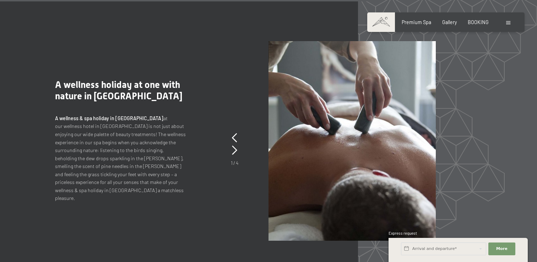
click at [75, 94] on span "A wellness holiday at one with nature in South Tyrol" at bounding box center [118, 91] width 127 height 22
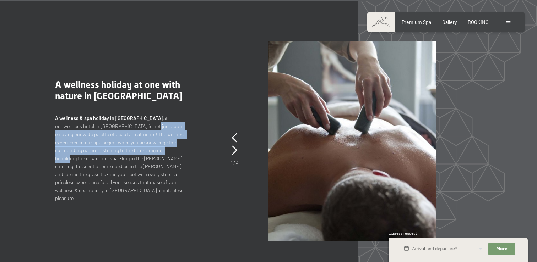
drag, startPoint x: 88, startPoint y: 118, endPoint x: 107, endPoint y: 143, distance: 31.9
click at [108, 143] on p "A wellness & spa holiday in Italy at our wellness hotel in South Tyrol is not j…" at bounding box center [120, 159] width 131 height 88
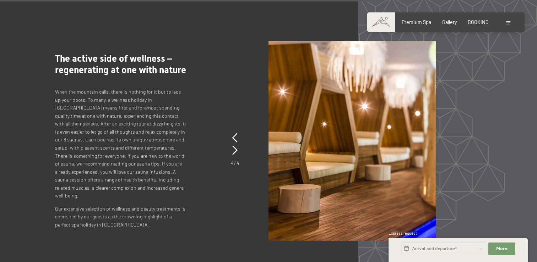
click at [230, 137] on div ".st0{fill:none;stroke:#FFFFFF;stroke-width:2;stroke-linecap:round;stroke-miterl…" at bounding box center [268, 141] width 426 height 200
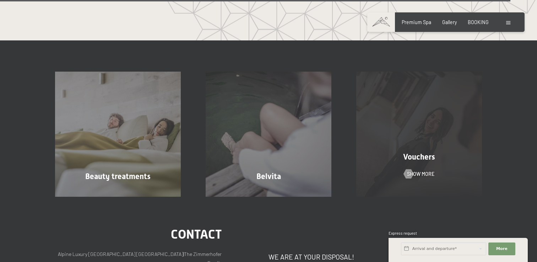
scroll to position [3580, 0]
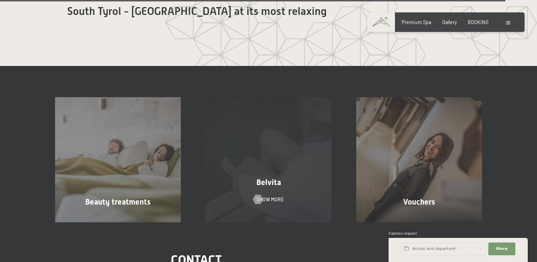
click at [273, 163] on div "Belvita Show more" at bounding box center [268, 159] width 150 height 125
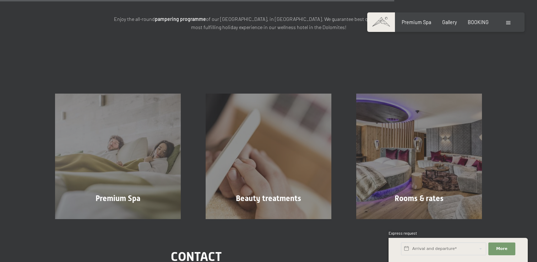
scroll to position [673, 0]
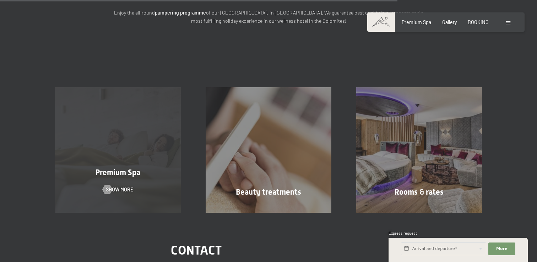
click at [116, 156] on div "Premium Spa Show more" at bounding box center [118, 149] width 150 height 125
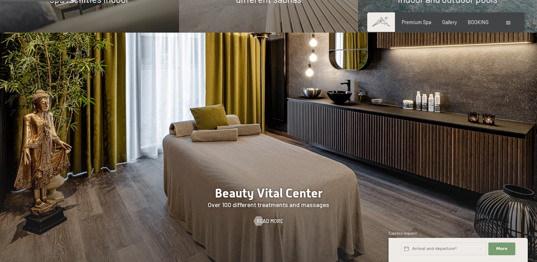
scroll to position [629, 0]
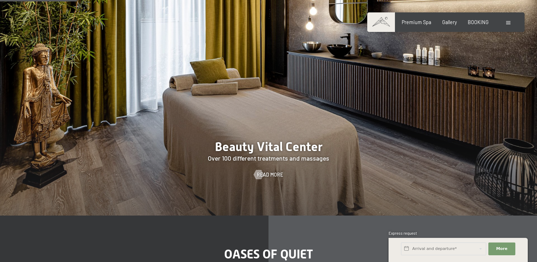
click at [508, 26] on div "Booking Enquiries Premium Spa Gallery BOOKING DE IT EN Vouchers Gallery Enquiri…" at bounding box center [445, 22] width 132 height 7
click at [508, 24] on span at bounding box center [508, 22] width 4 height 3
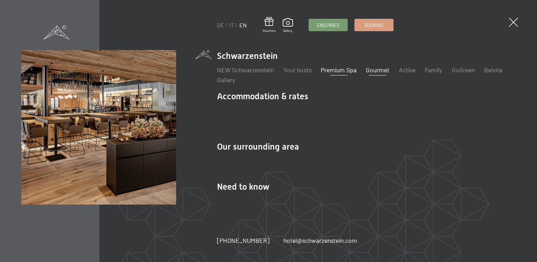
click at [377, 74] on link "Gourmet" at bounding box center [377, 70] width 23 height 8
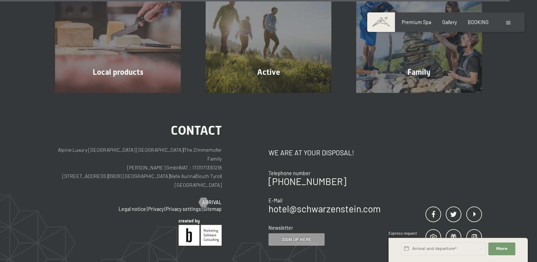
scroll to position [1730, 0]
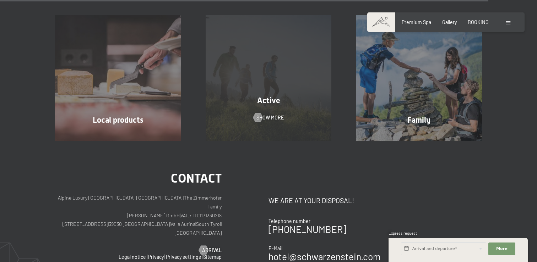
click at [306, 84] on div "Active Show more" at bounding box center [268, 77] width 150 height 125
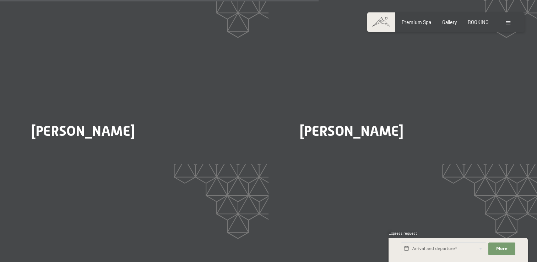
scroll to position [1413, 0]
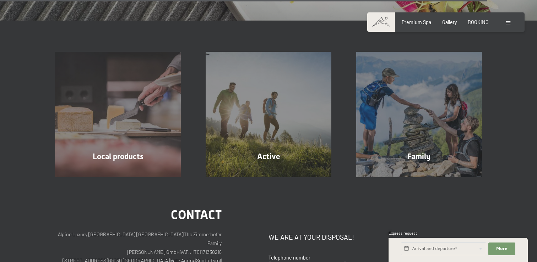
scroll to position [1660, 0]
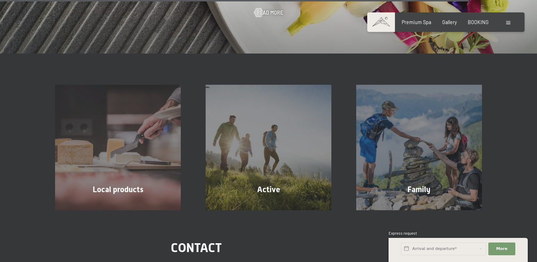
click at [507, 19] on div "Booking Enquiries Premium Spa Gallery BOOKING DE IT EN Vouchers Gallery Enquiri…" at bounding box center [445, 22] width 132 height 7
click at [508, 22] on span at bounding box center [508, 22] width 4 height 3
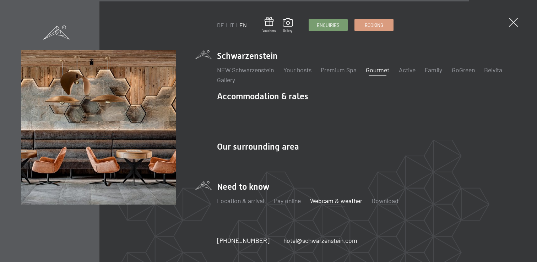
click at [358, 197] on link "Webcam & weather" at bounding box center [336, 201] width 52 height 8
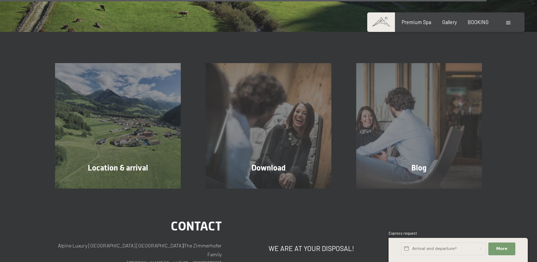
scroll to position [2034, 0]
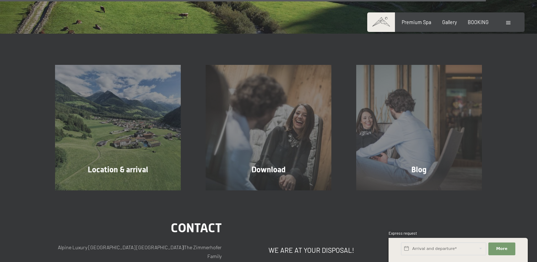
click at [508, 23] on span at bounding box center [508, 22] width 4 height 3
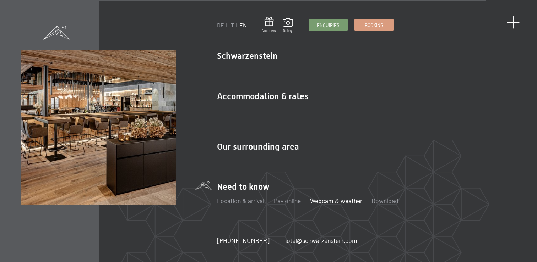
click at [516, 21] on span at bounding box center [512, 22] width 13 height 13
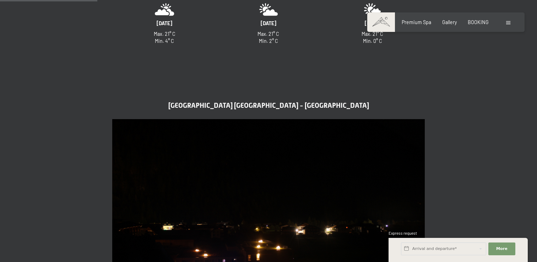
scroll to position [219, 0]
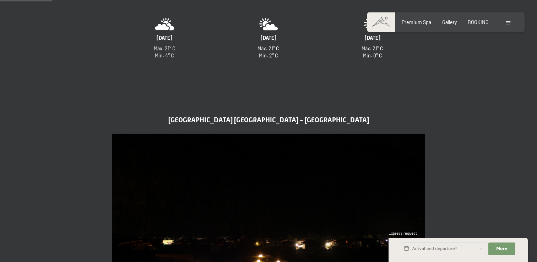
click at [384, 22] on span at bounding box center [381, 22] width 28 height 20
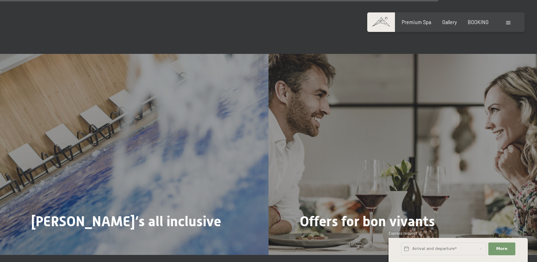
scroll to position [2451, 0]
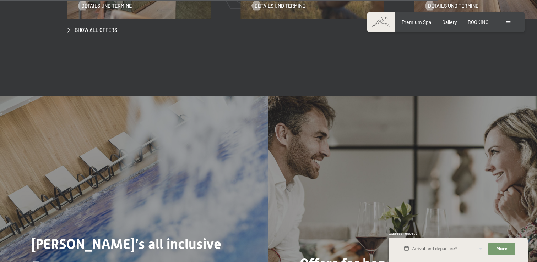
click at [176, 206] on div "[PERSON_NAME]’s all inclusive Read more" at bounding box center [134, 196] width 268 height 201
